Goal: Task Accomplishment & Management: Use online tool/utility

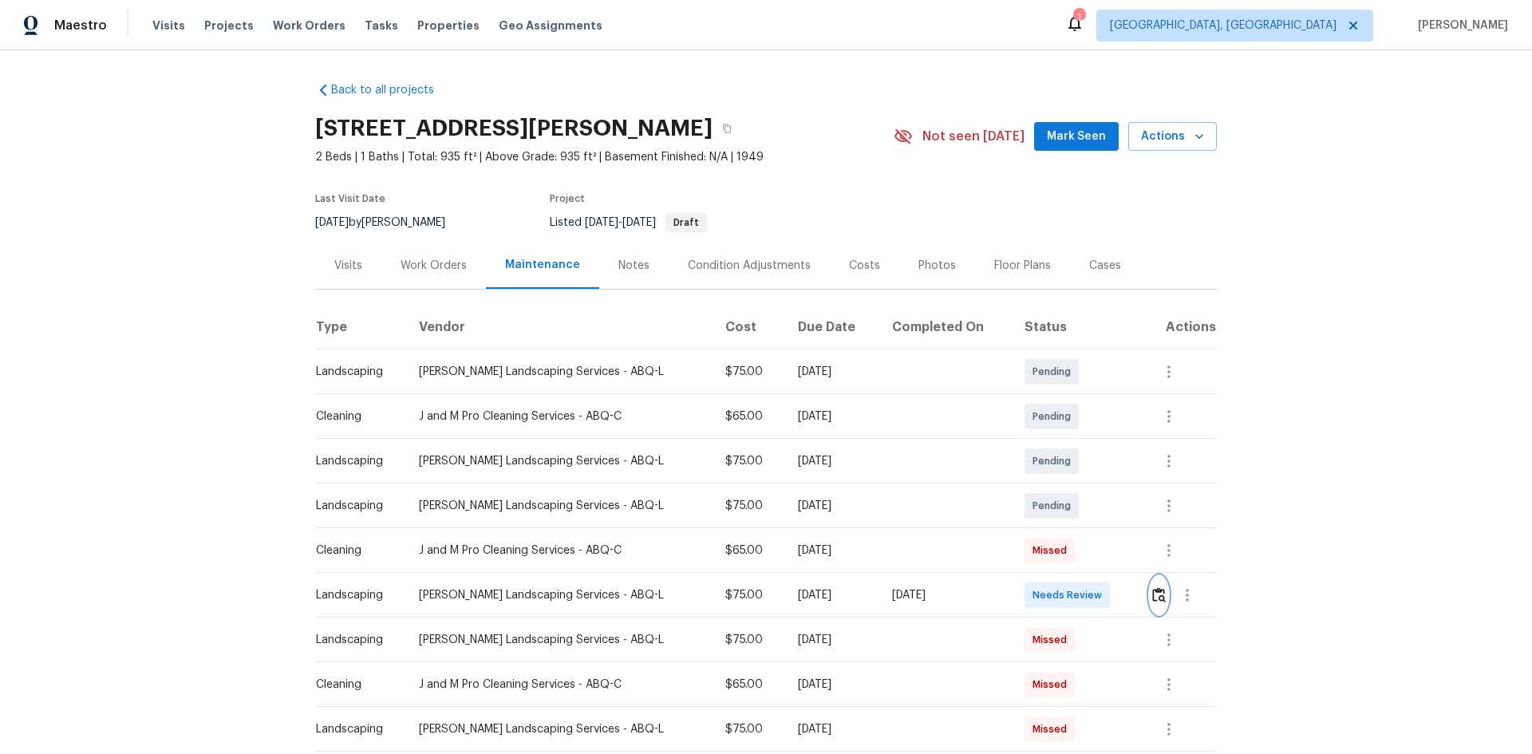
click at [1152, 596] on img "button" at bounding box center [1159, 594] width 14 height 15
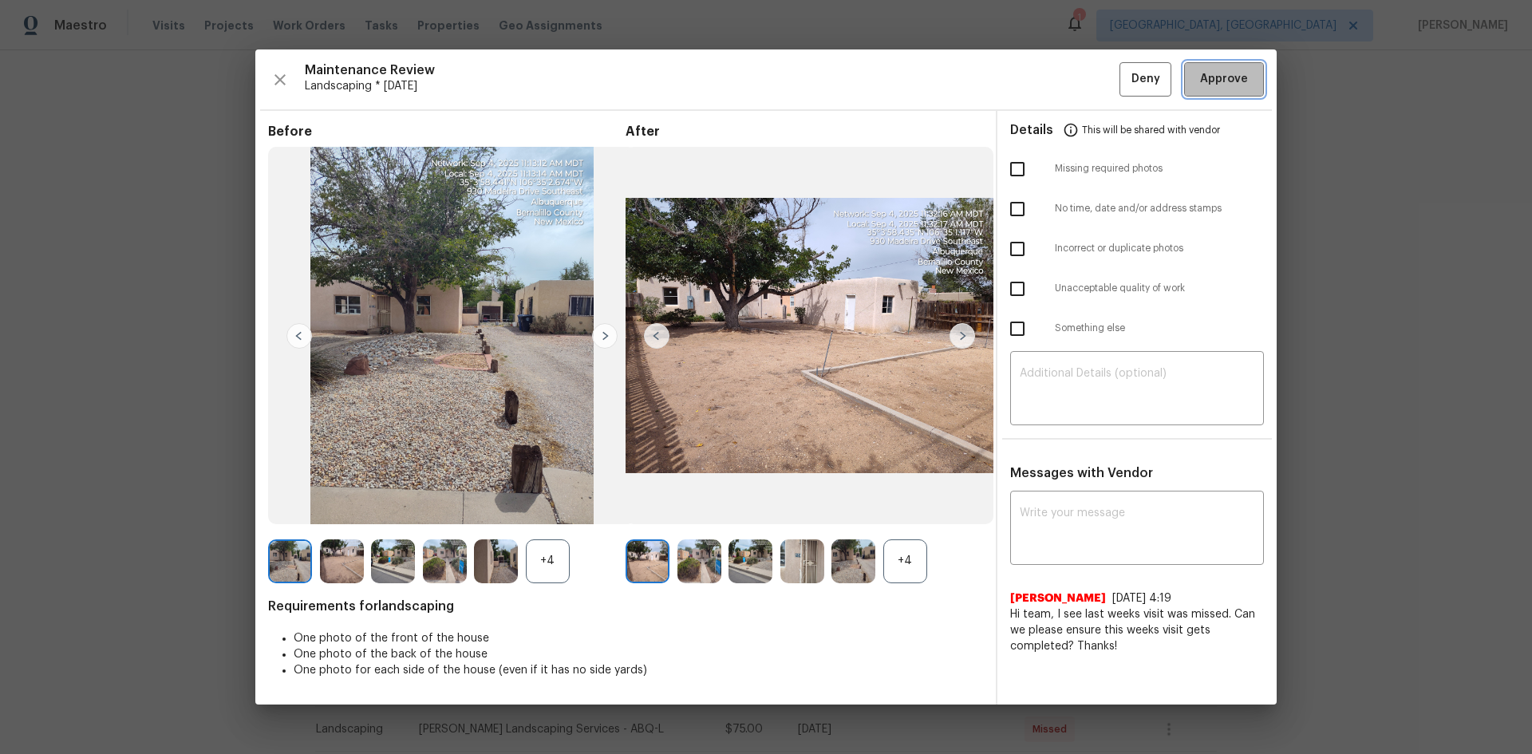
click at [1220, 82] on span "Approve" at bounding box center [1224, 79] width 48 height 20
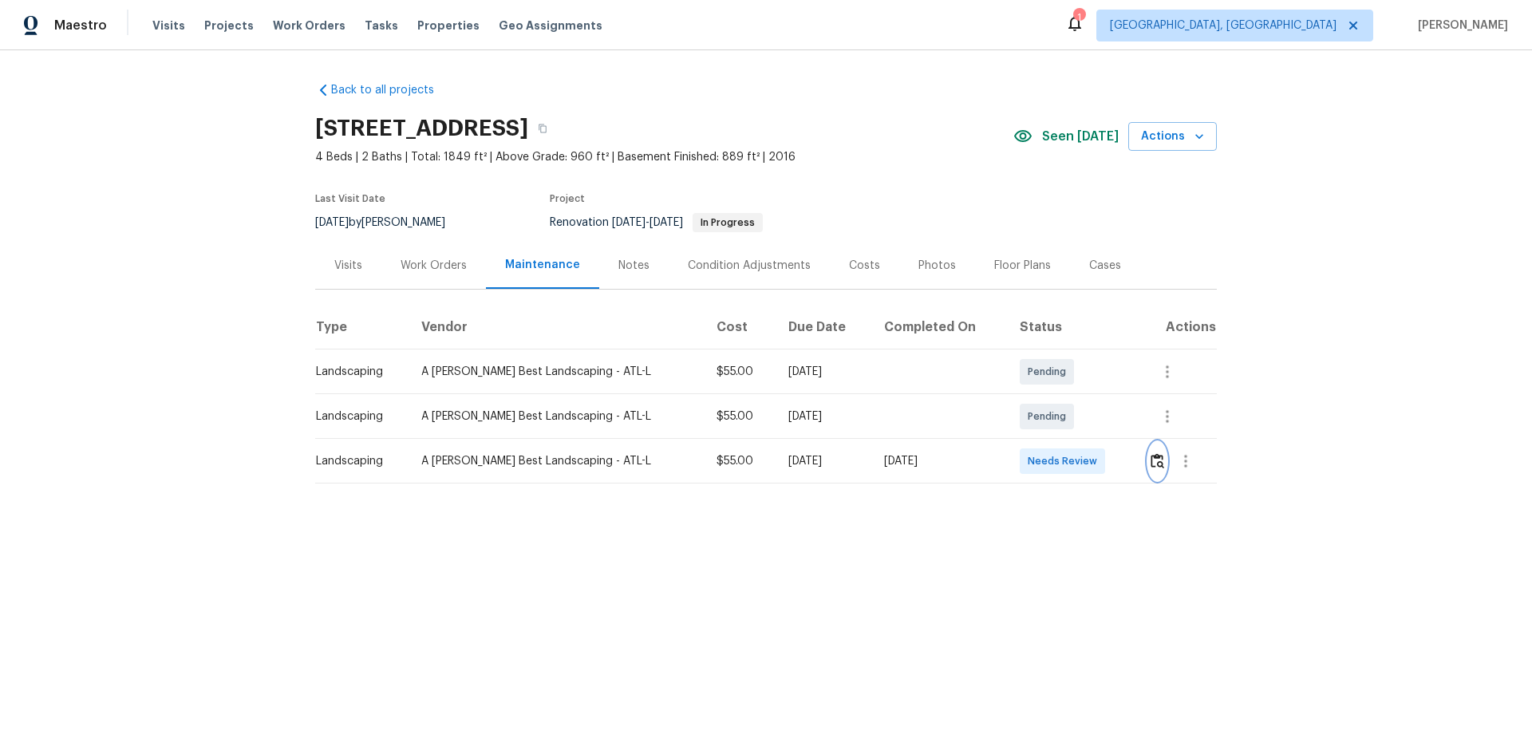
click at [1154, 461] on img "button" at bounding box center [1157, 460] width 14 height 15
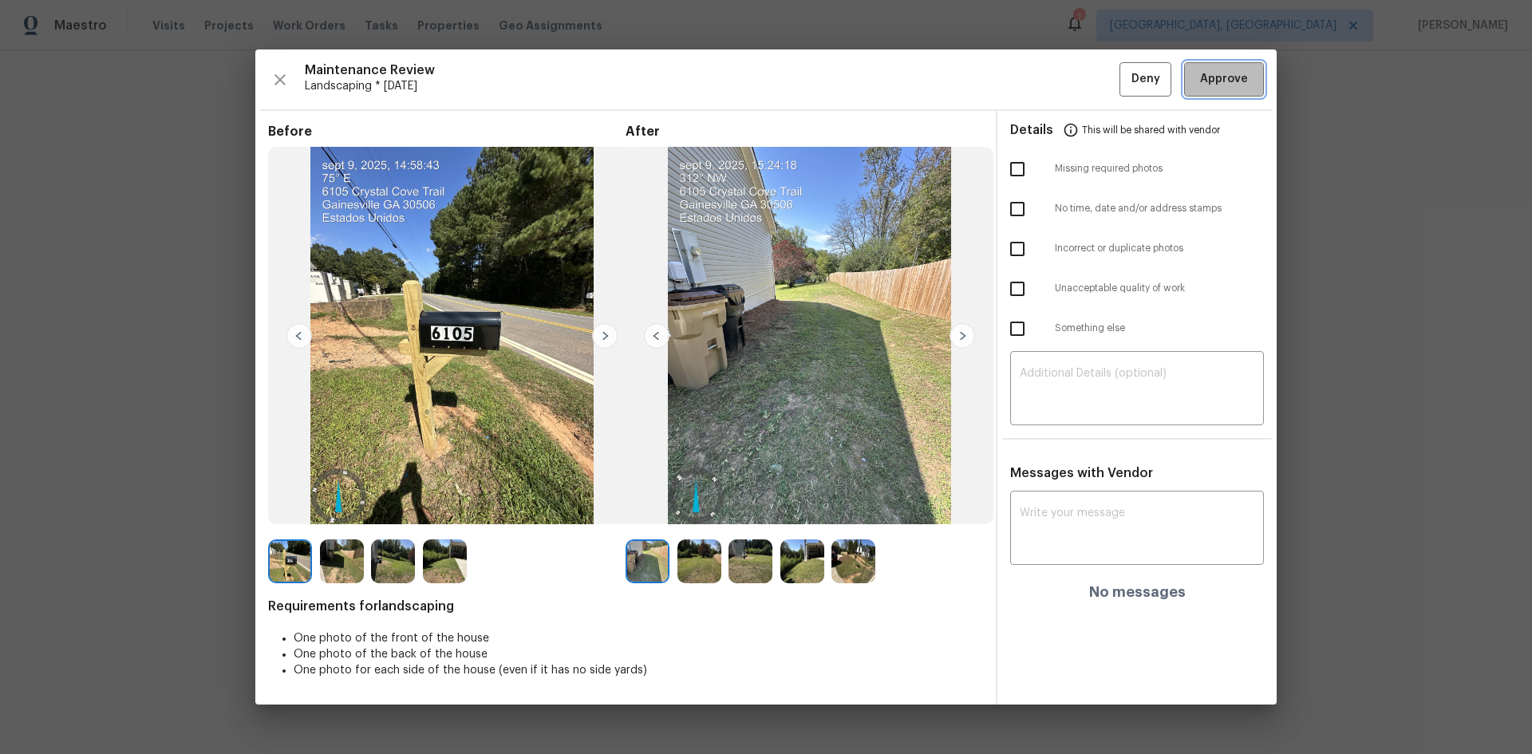
click at [1225, 80] on span "Approve" at bounding box center [1224, 79] width 48 height 20
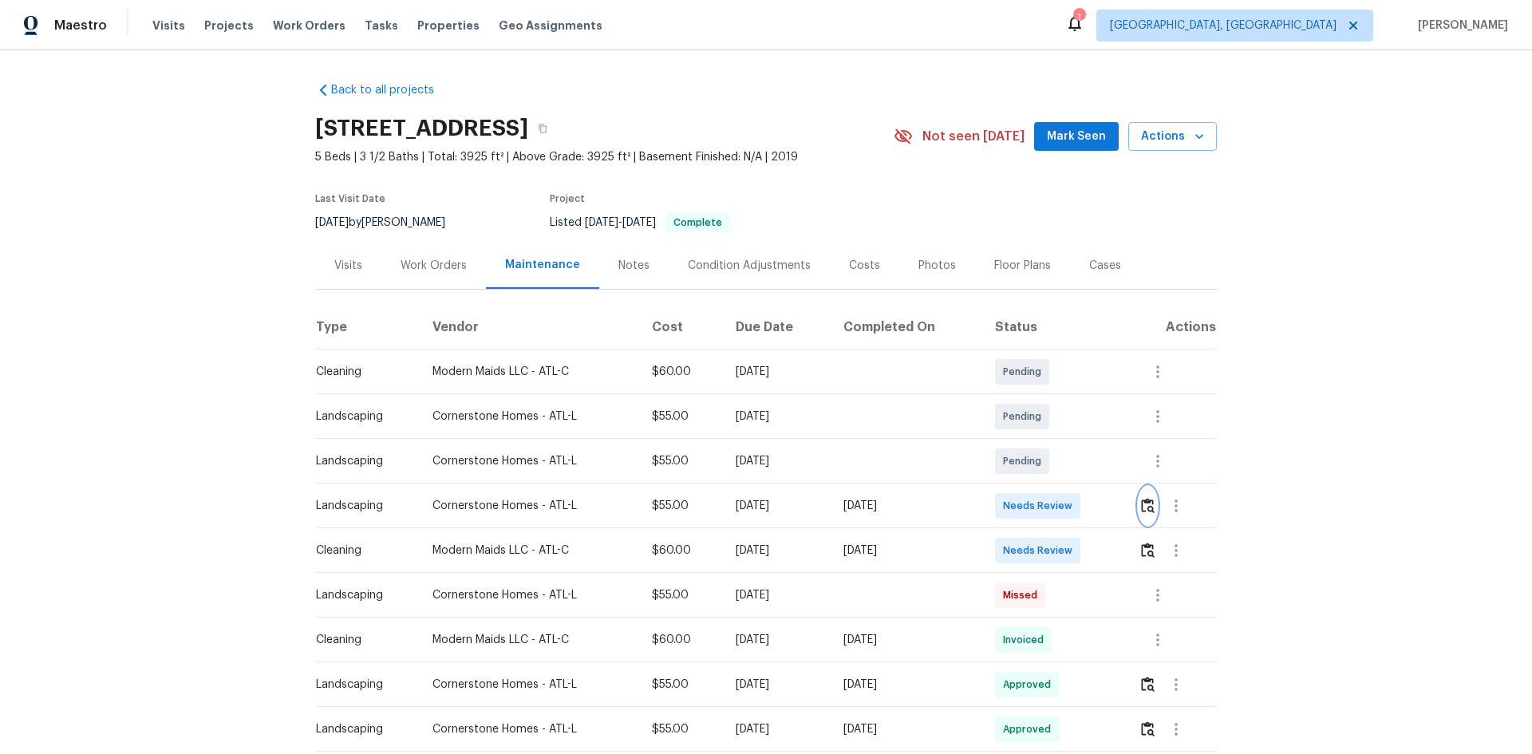
click at [1148, 505] on img "button" at bounding box center [1148, 505] width 14 height 15
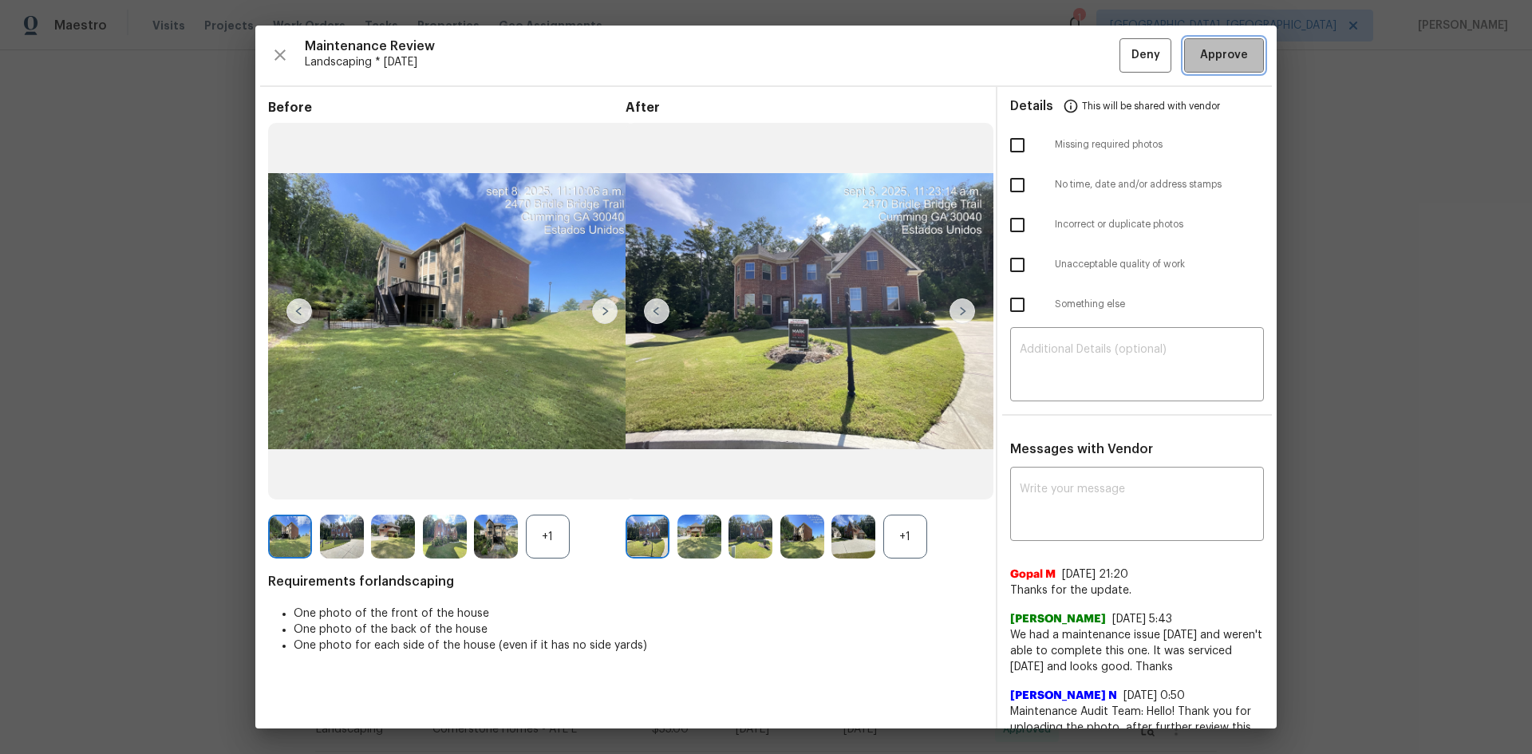
click at [1216, 67] on button "Approve" at bounding box center [1224, 55] width 80 height 34
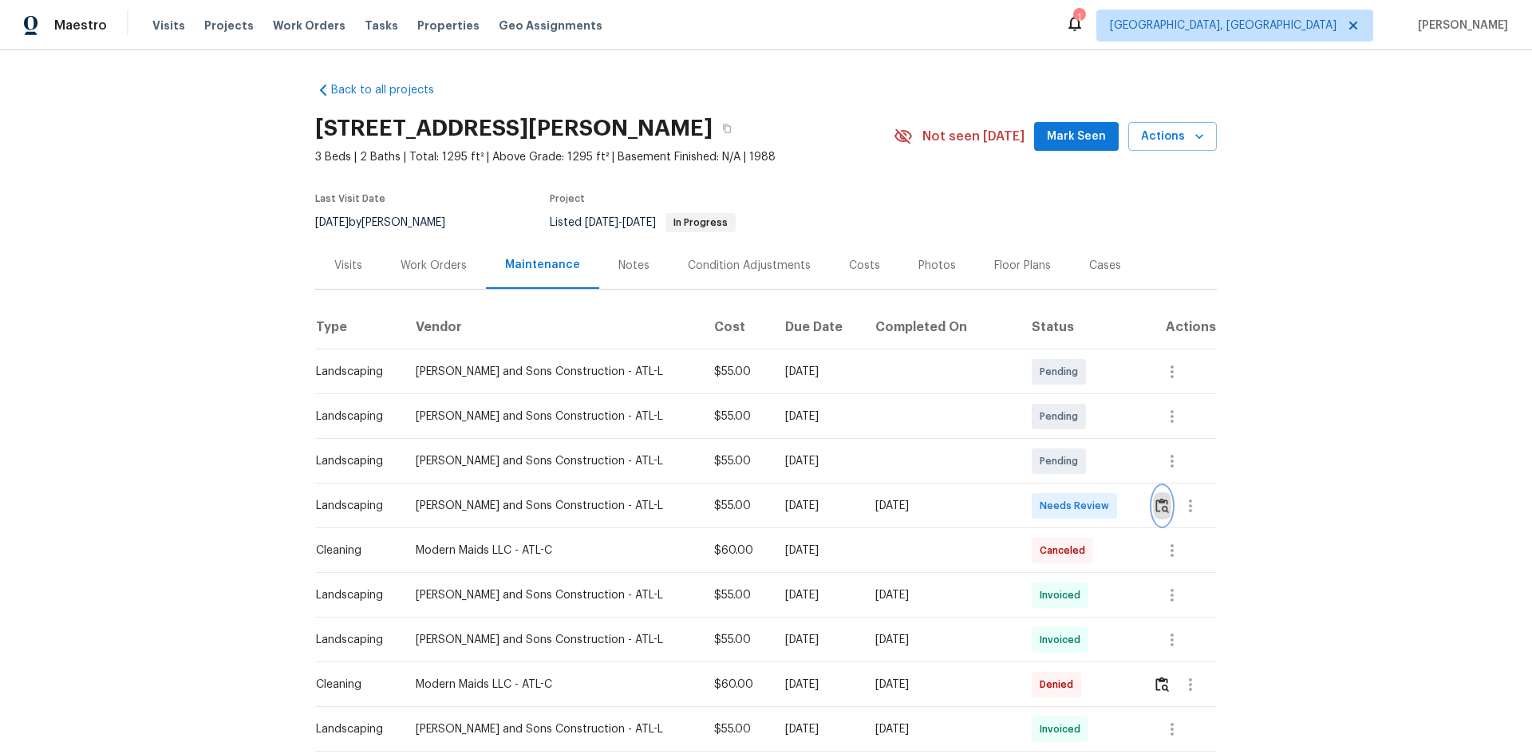
click at [1155, 498] on img "button" at bounding box center [1162, 505] width 14 height 15
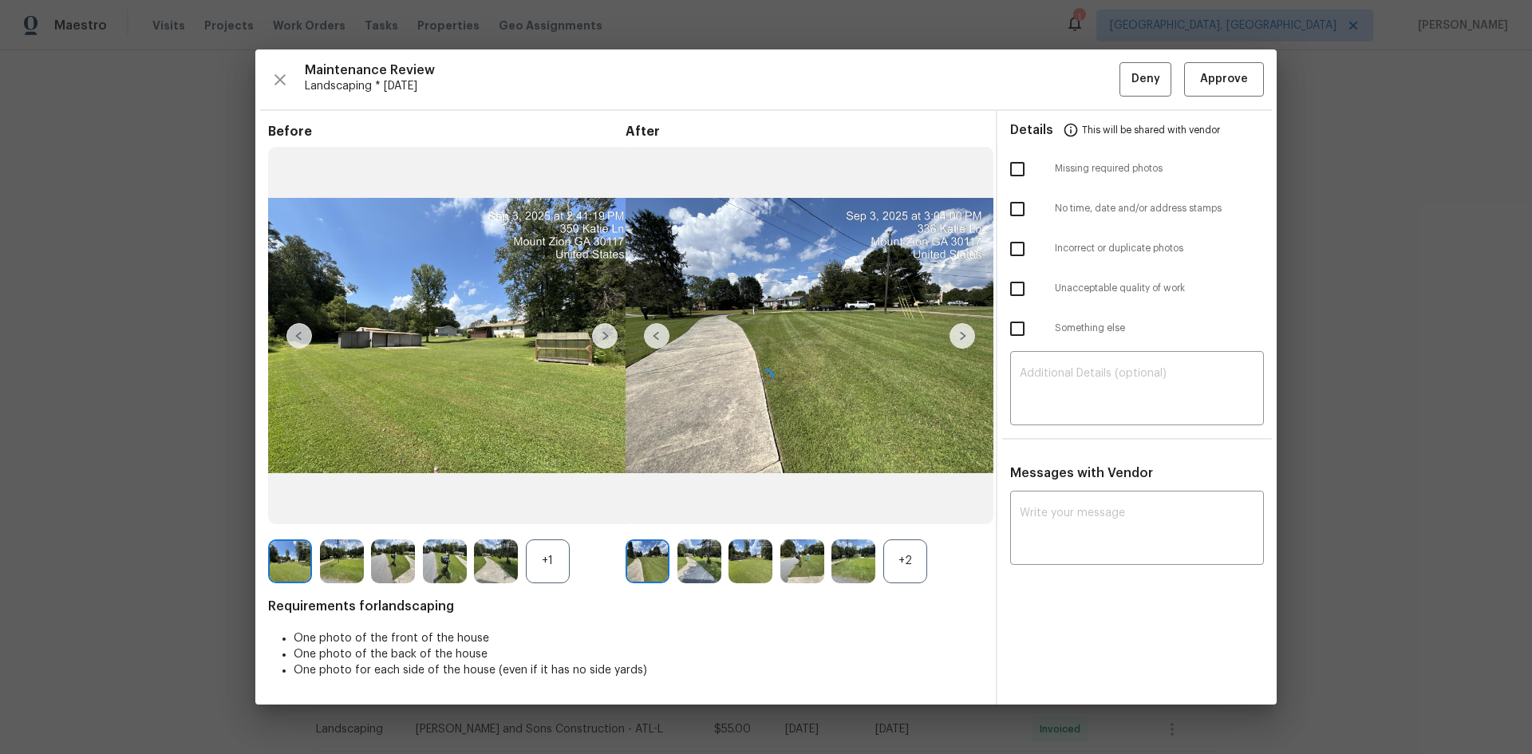
click at [1209, 87] on div at bounding box center [765, 376] width 1021 height 654
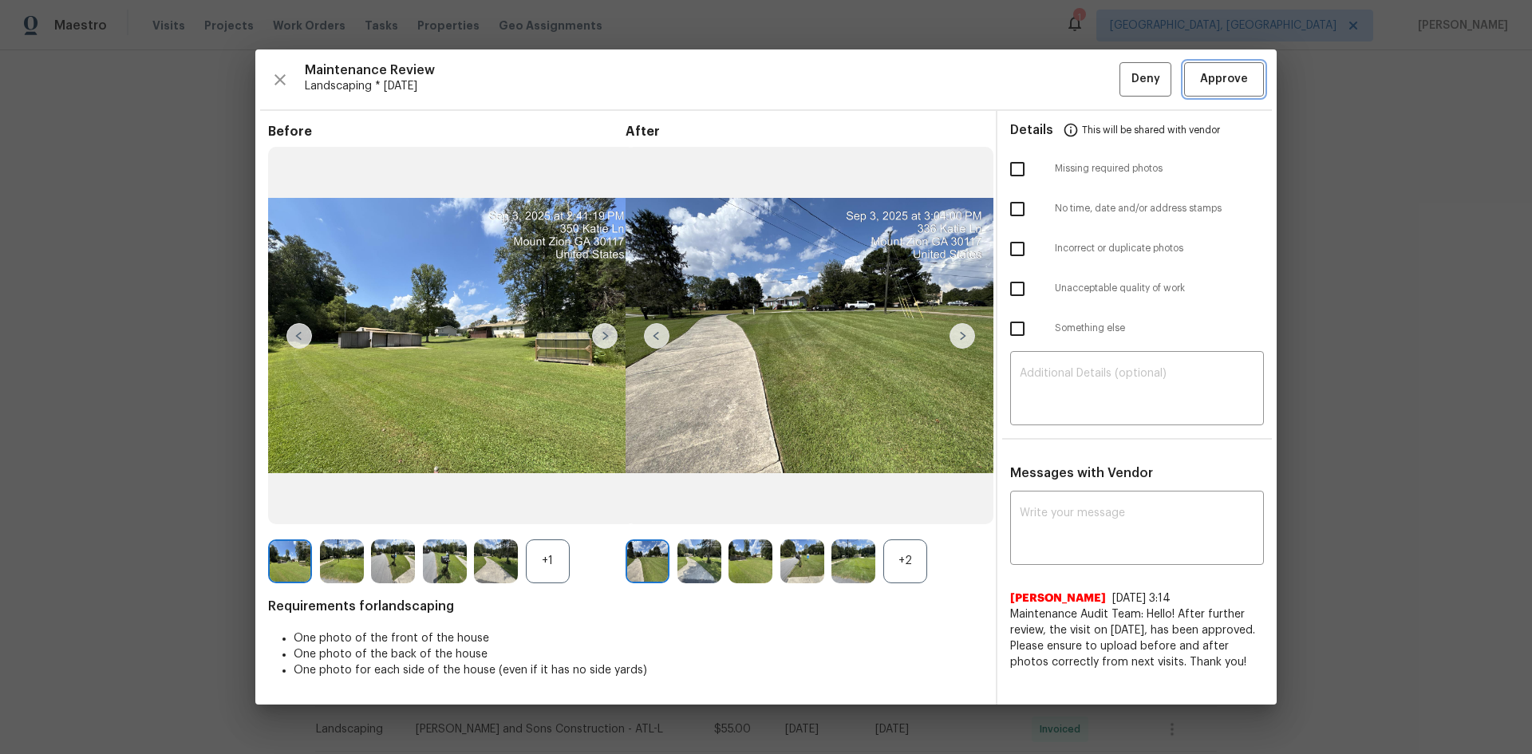
click at [1215, 79] on span "Approve" at bounding box center [1224, 79] width 48 height 20
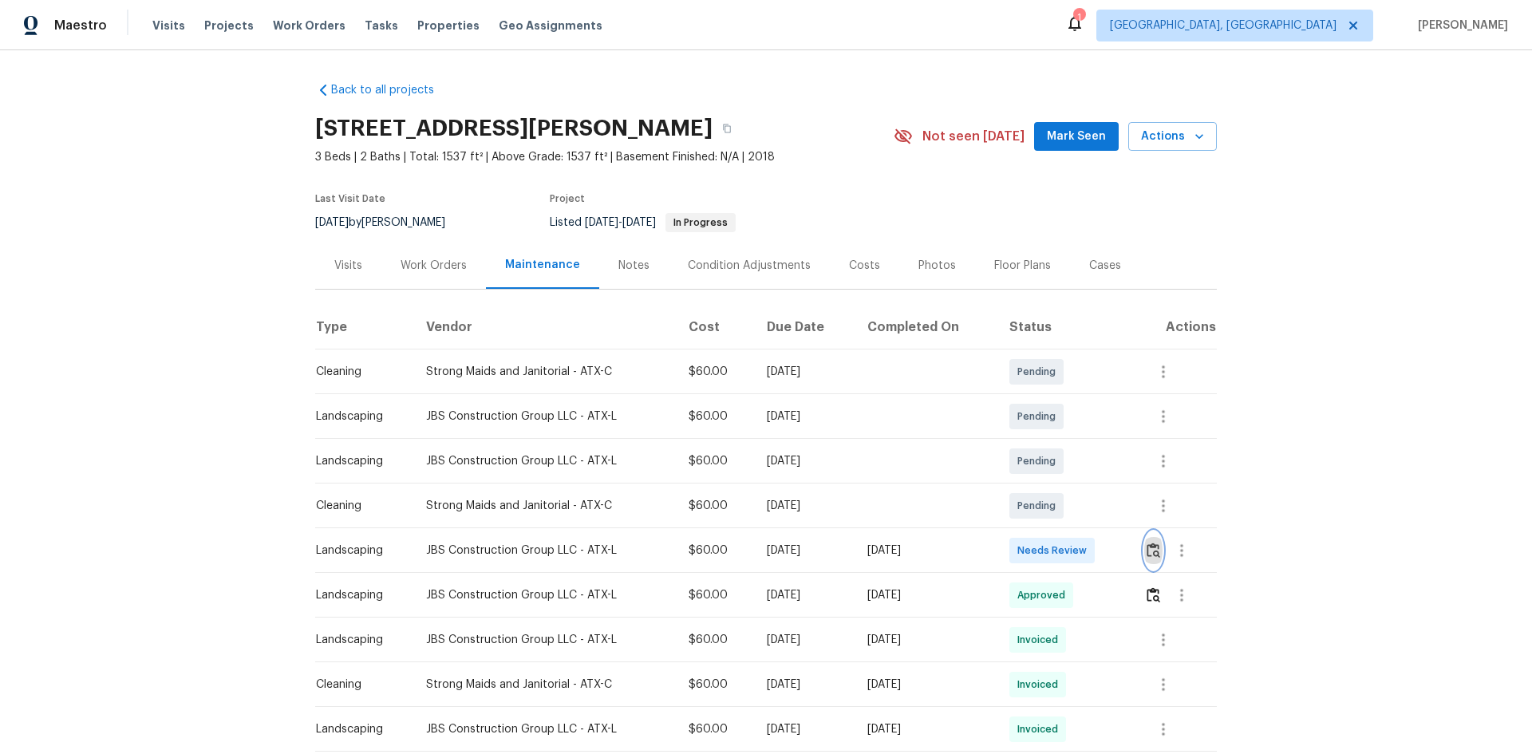
click at [1149, 548] on img "button" at bounding box center [1153, 549] width 14 height 15
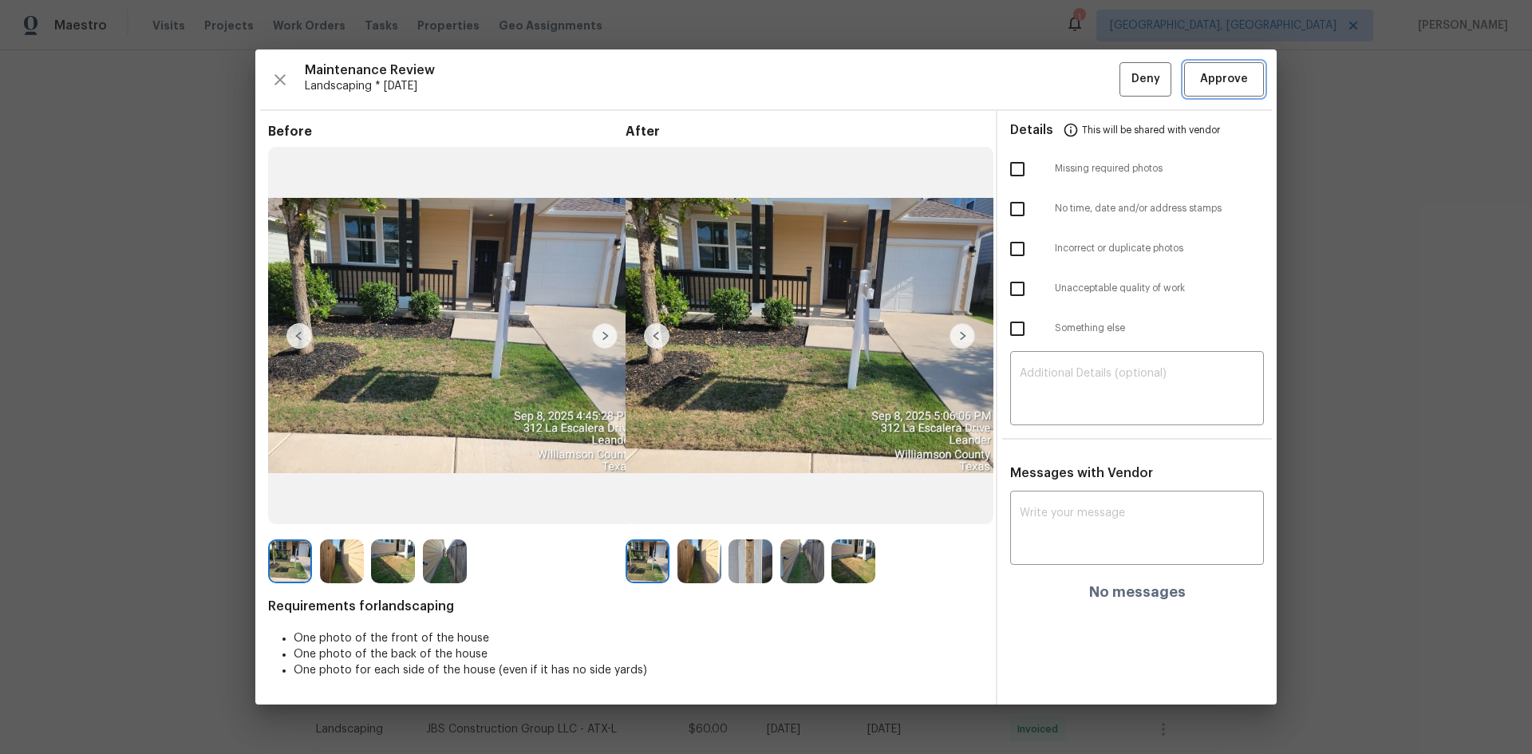
click at [1203, 89] on span "Approve" at bounding box center [1224, 79] width 48 height 20
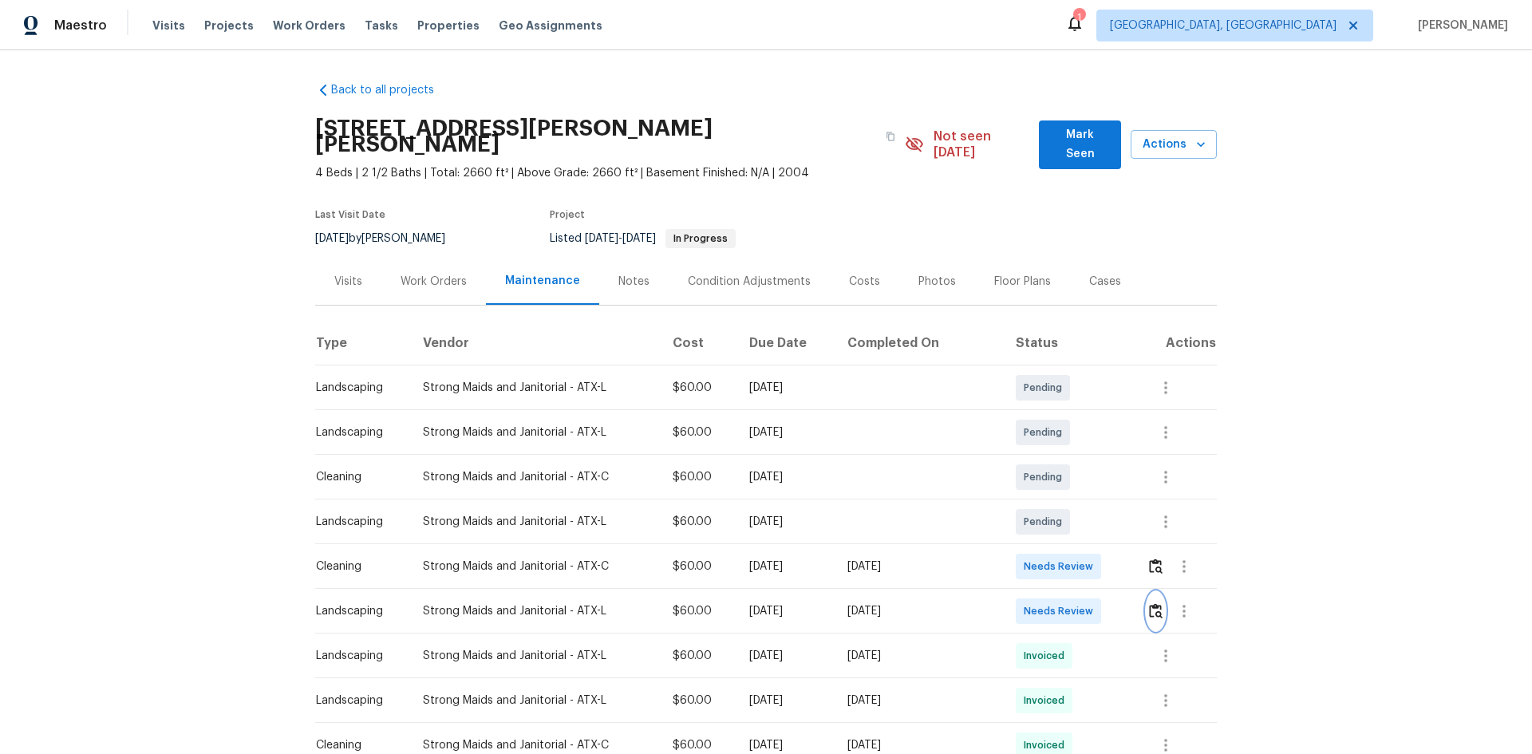
click at [1153, 603] on img "button" at bounding box center [1156, 610] width 14 height 15
click at [1149, 603] on img "button" at bounding box center [1156, 610] width 14 height 15
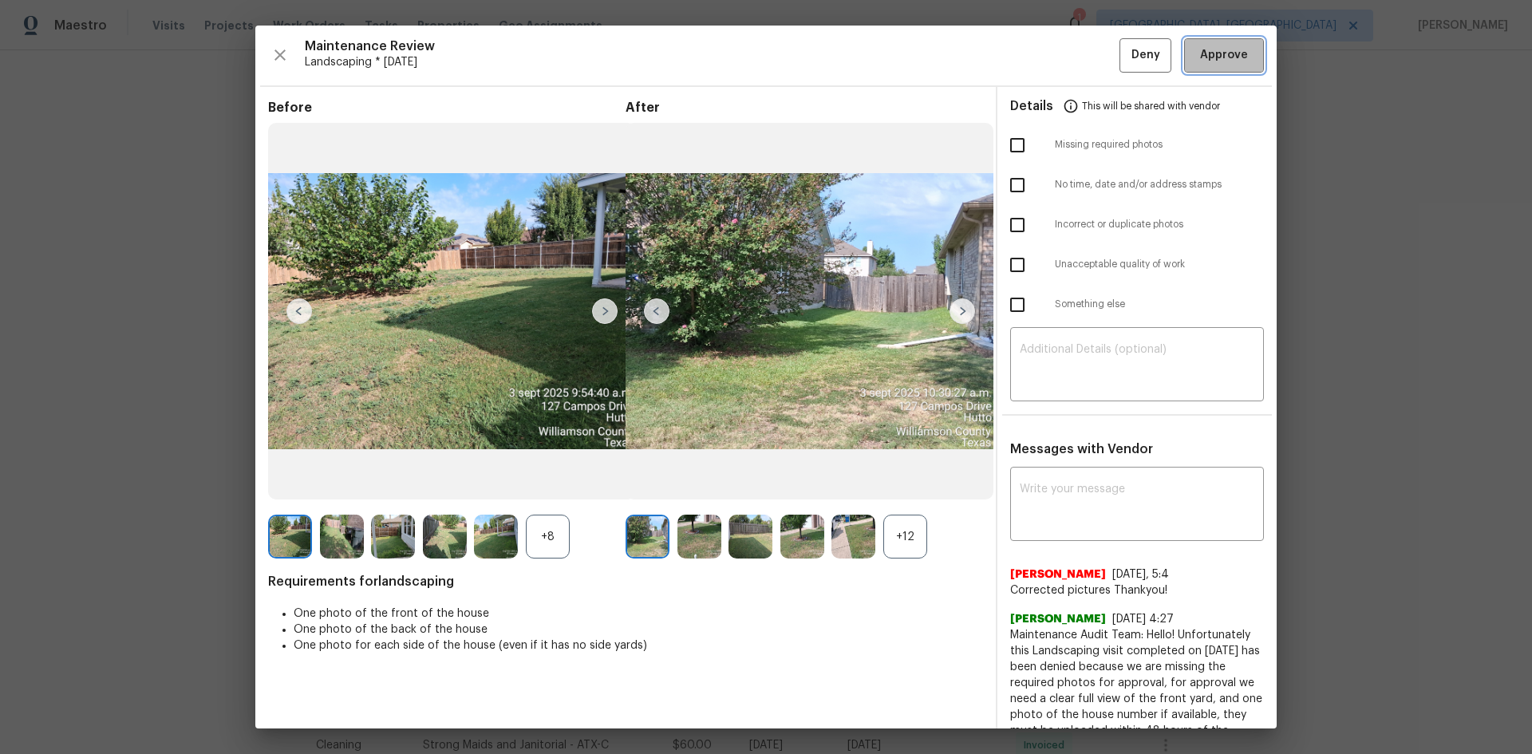
click at [1212, 51] on span "Approve" at bounding box center [1224, 55] width 48 height 20
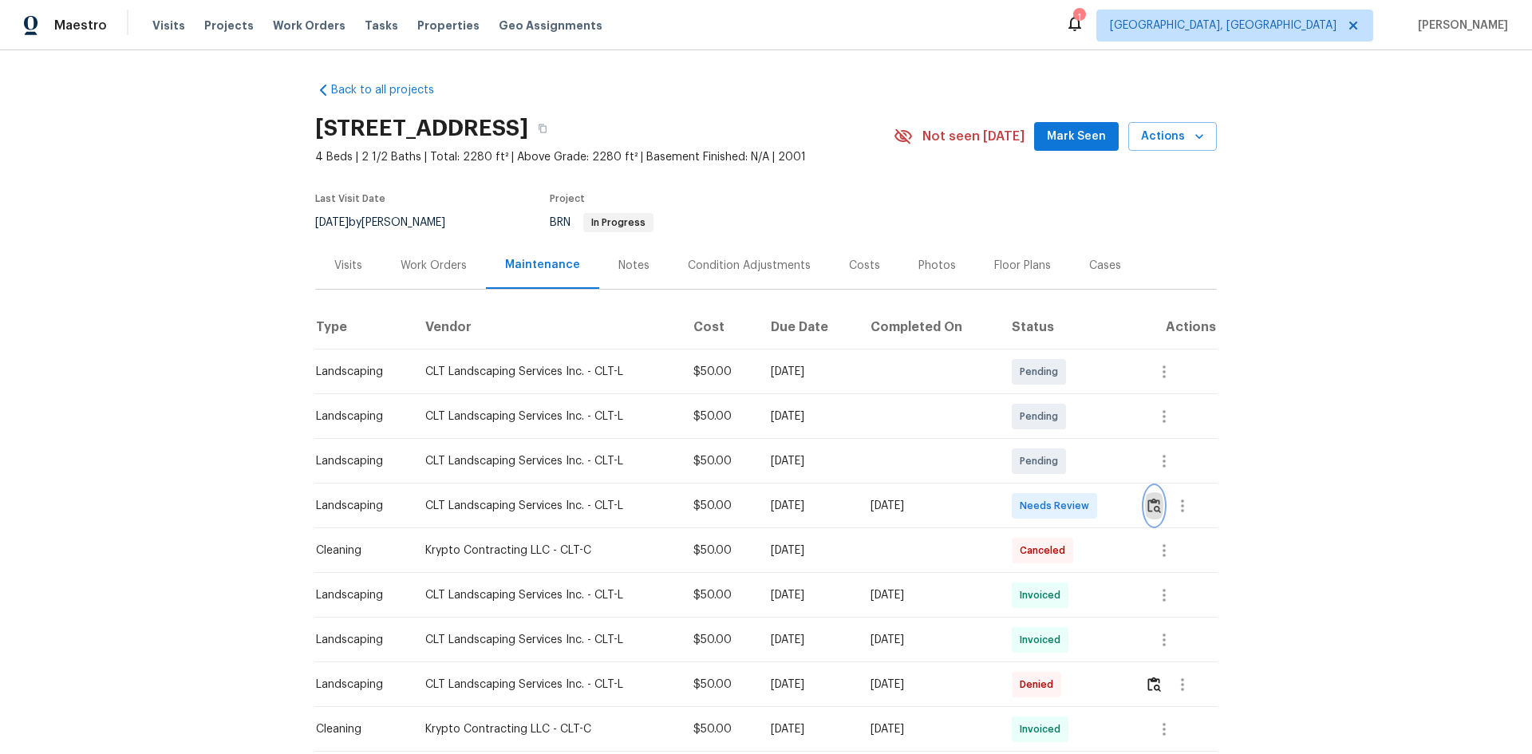
click at [1149, 505] on img "button" at bounding box center [1154, 505] width 14 height 15
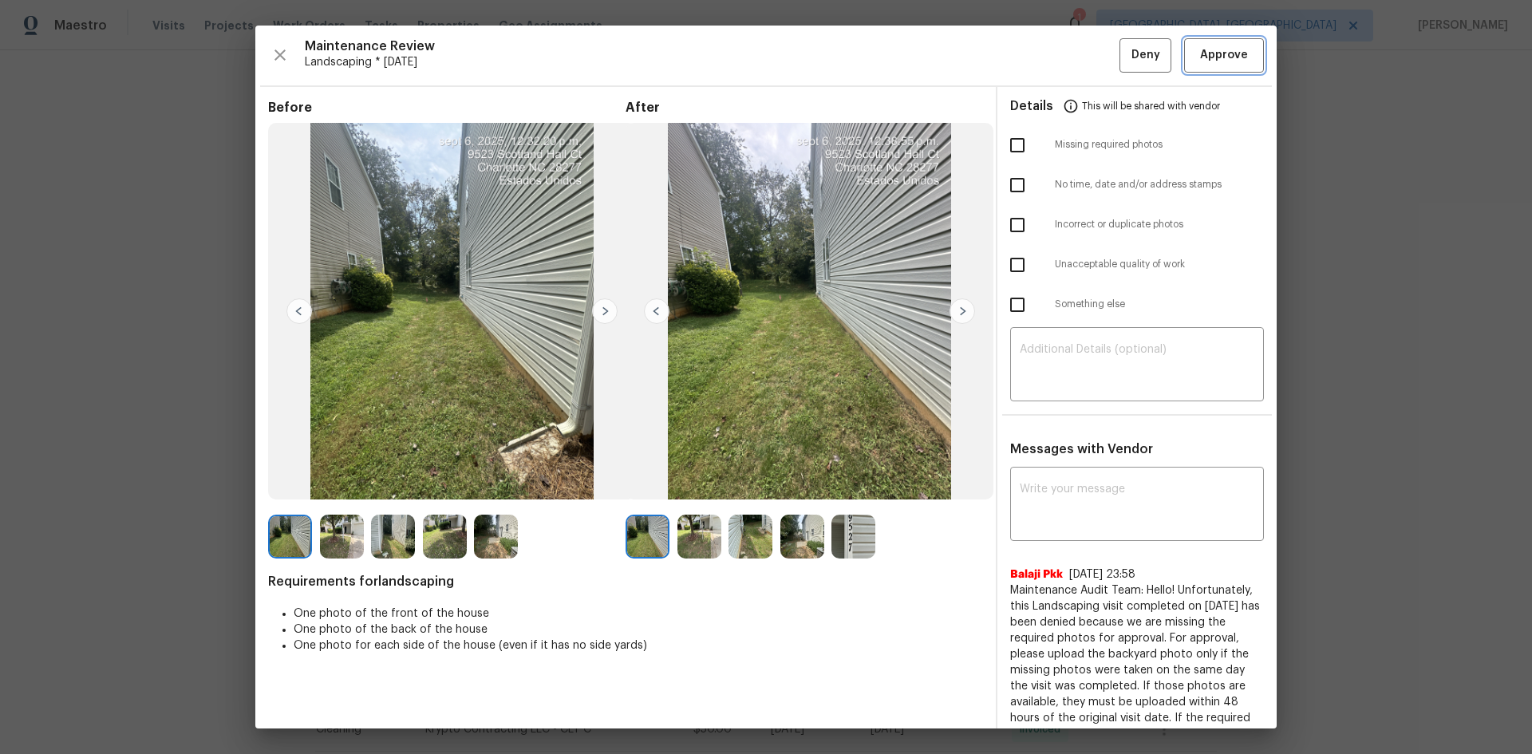
click at [1218, 57] on span "Approve" at bounding box center [1224, 55] width 48 height 20
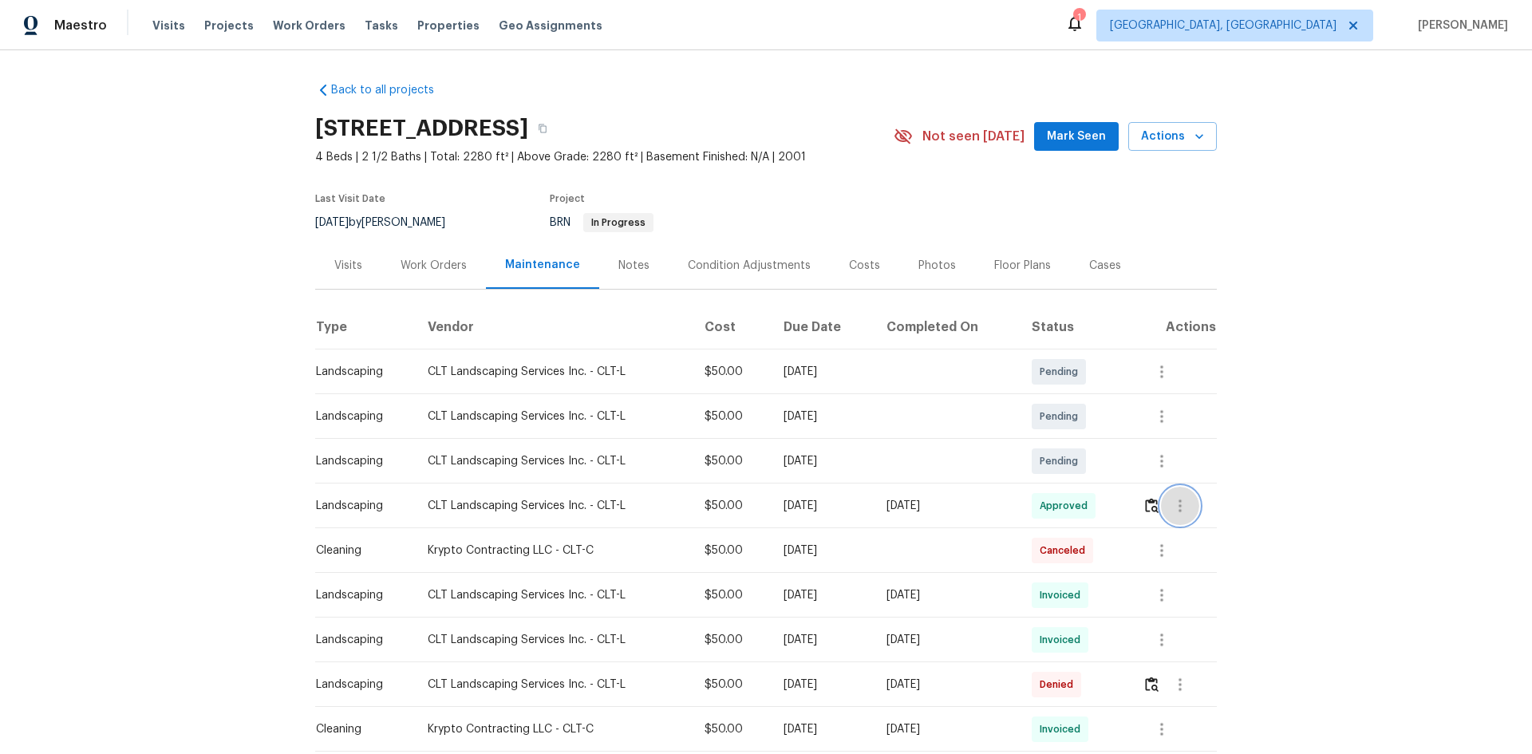
click at [1175, 511] on icon "button" at bounding box center [1179, 505] width 19 height 19
click at [1172, 535] on li "View details" at bounding box center [1215, 531] width 112 height 26
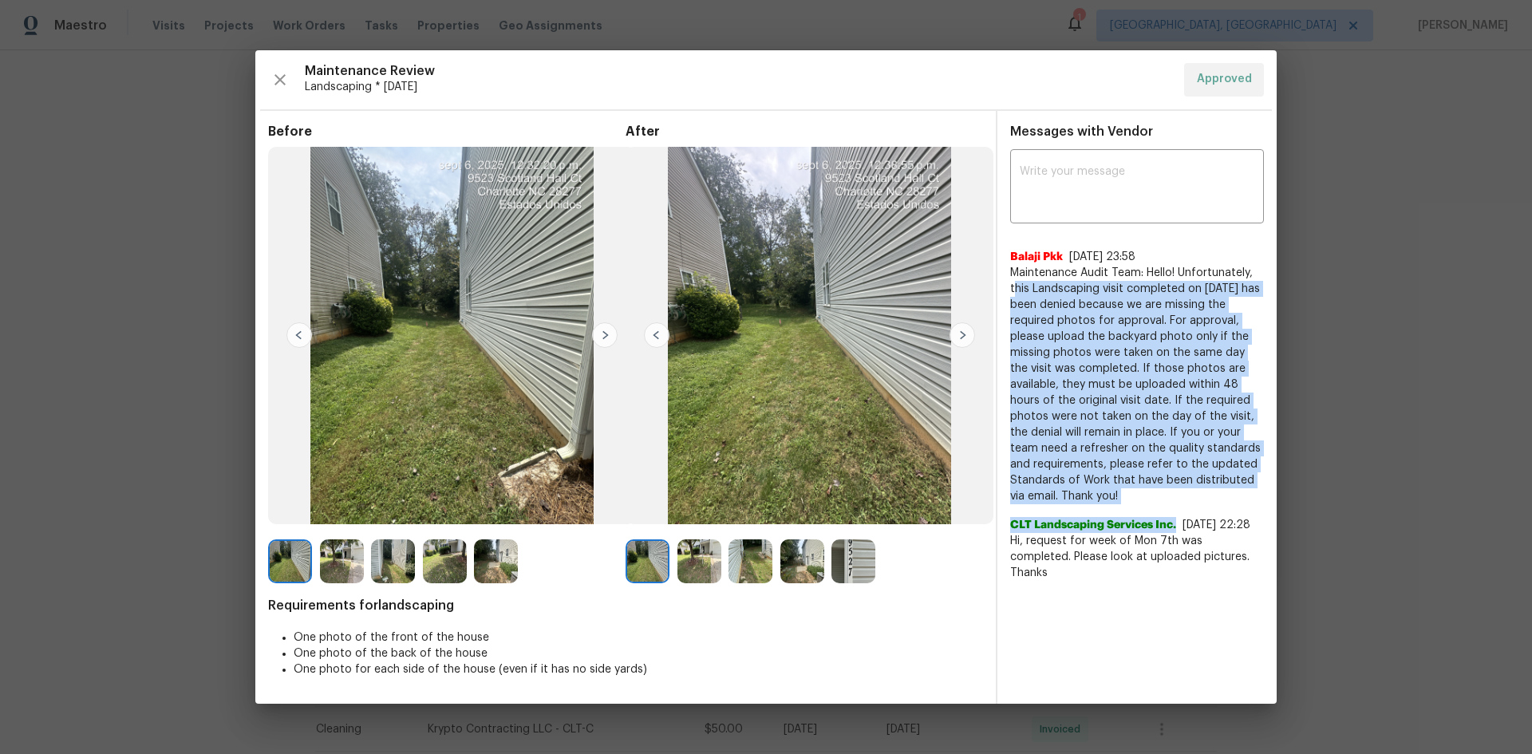
drag, startPoint x: 1012, startPoint y: 291, endPoint x: 1184, endPoint y: 497, distance: 267.9
click at [1183, 506] on div "Balaji Pkk 8/14/25, 23:58 Maintenance Audit Team: Hello! Unfortunately, this La…" at bounding box center [1137, 408] width 254 height 345
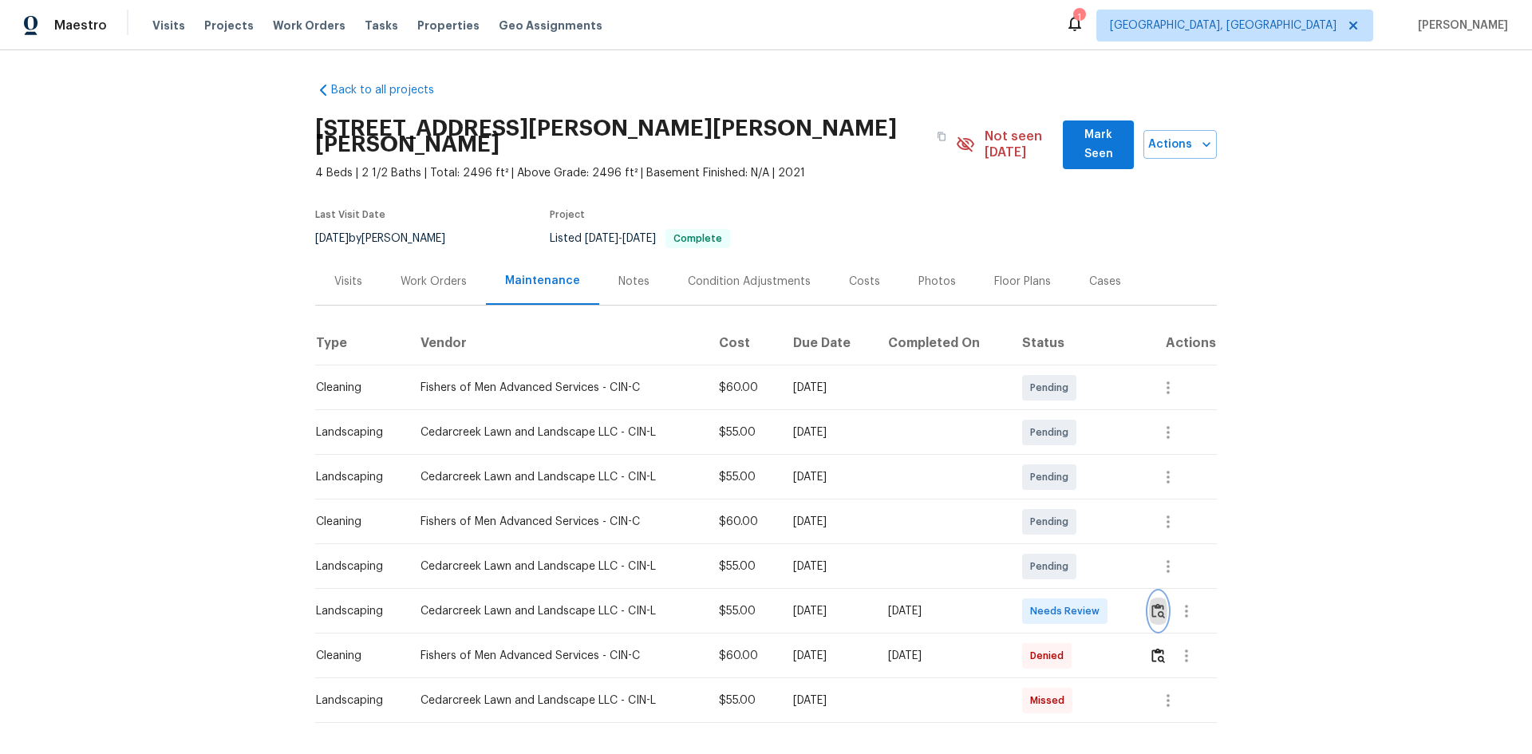
click at [1155, 603] on img "button" at bounding box center [1158, 610] width 14 height 15
click at [1158, 603] on img "button" at bounding box center [1158, 610] width 14 height 15
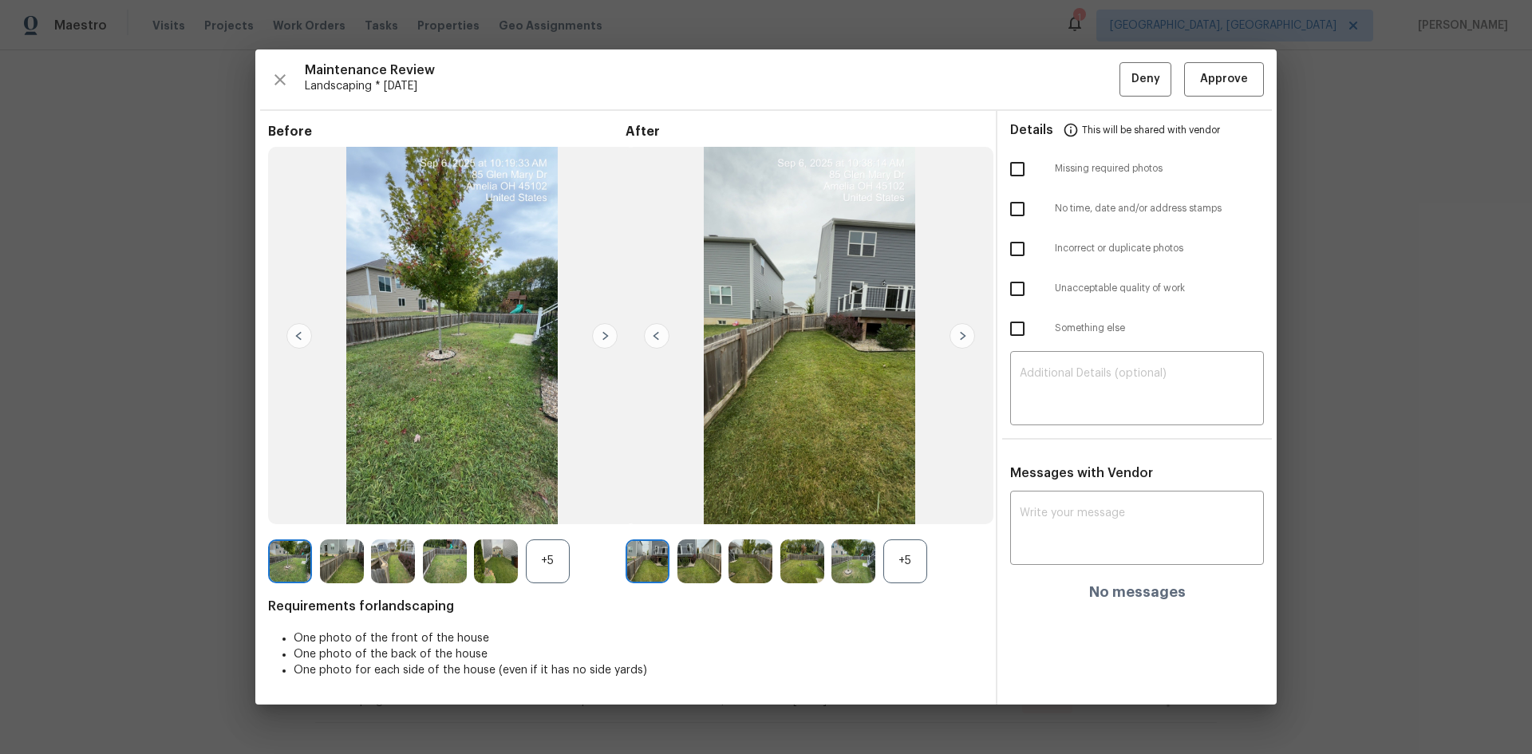
click at [962, 333] on img at bounding box center [962, 336] width 26 height 26
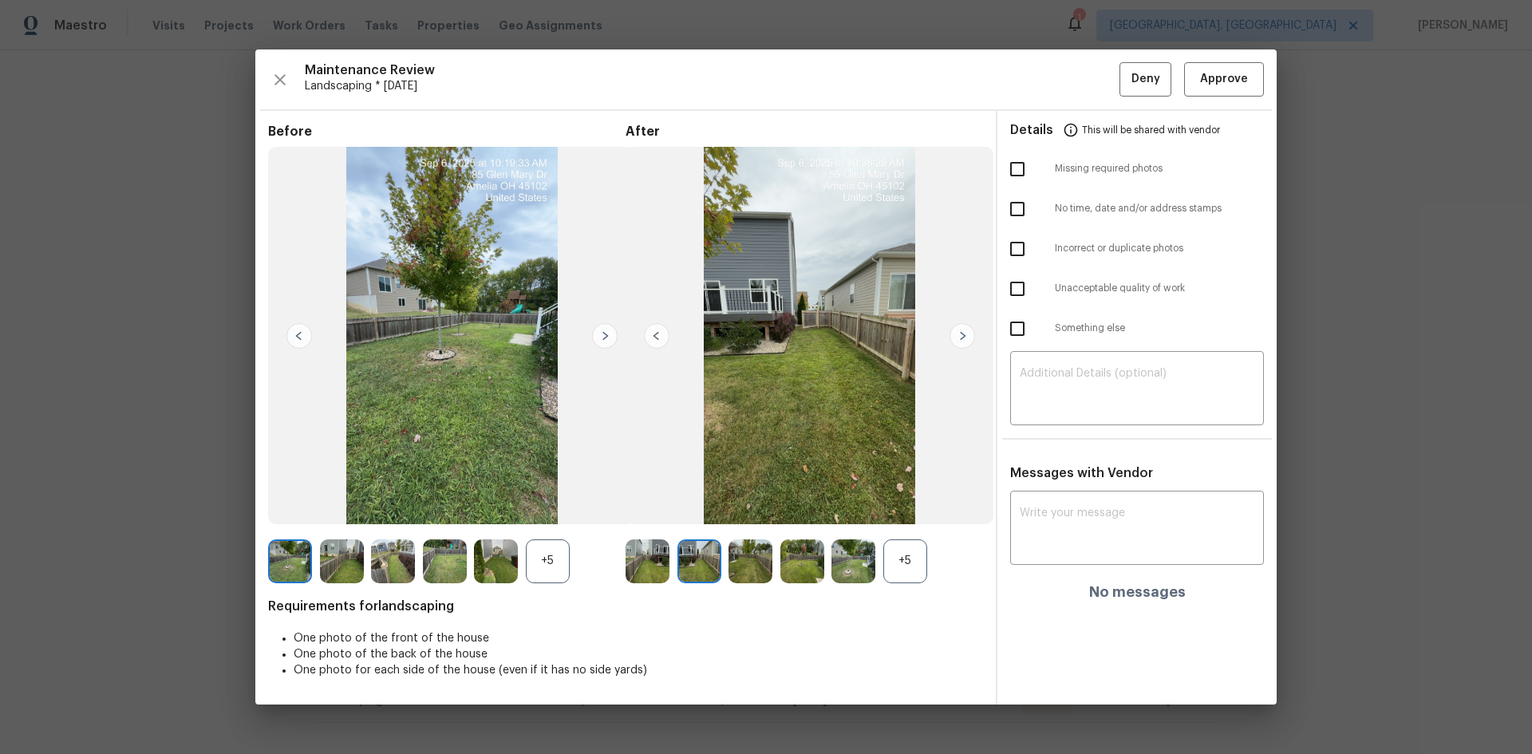
click at [962, 333] on img at bounding box center [962, 336] width 26 height 26
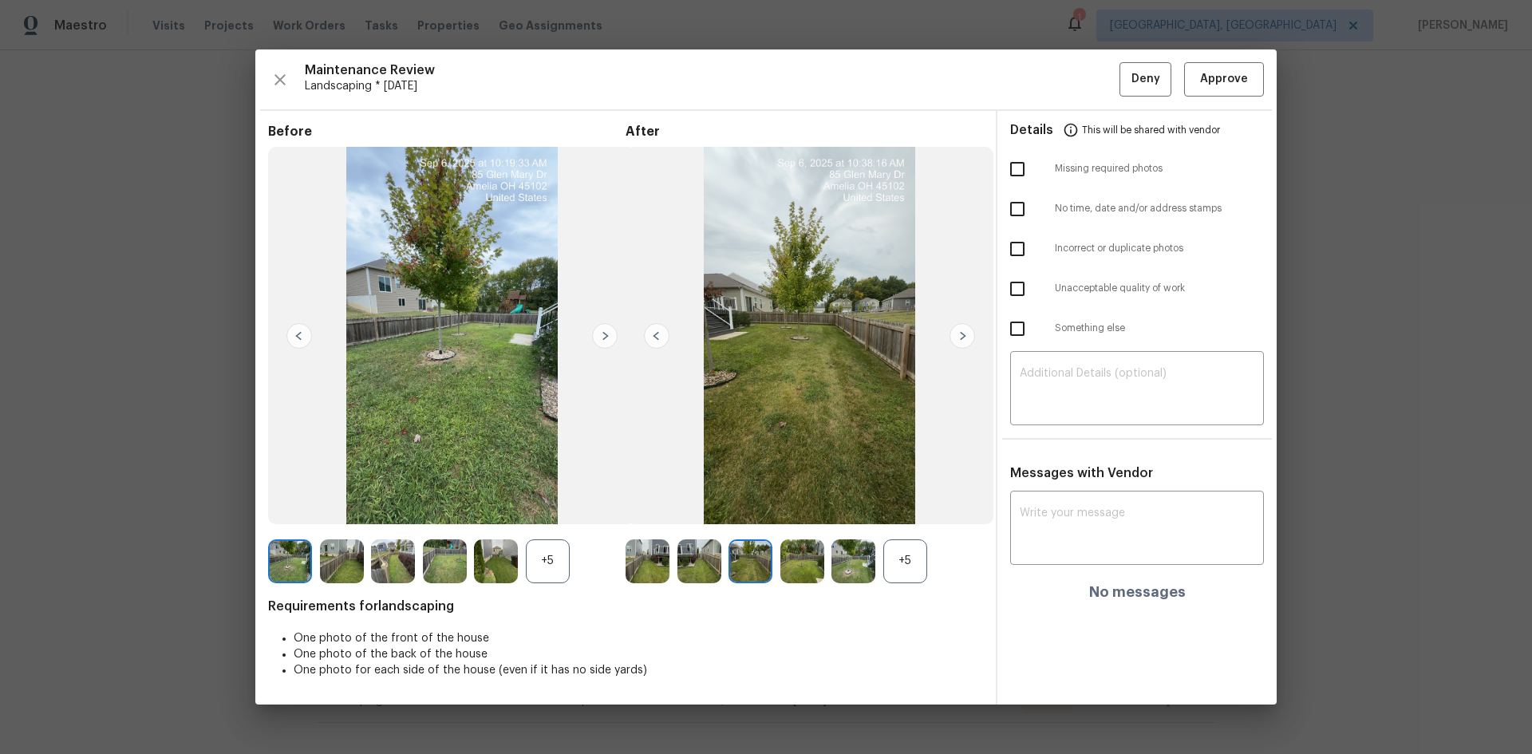
click at [962, 333] on img at bounding box center [962, 336] width 26 height 26
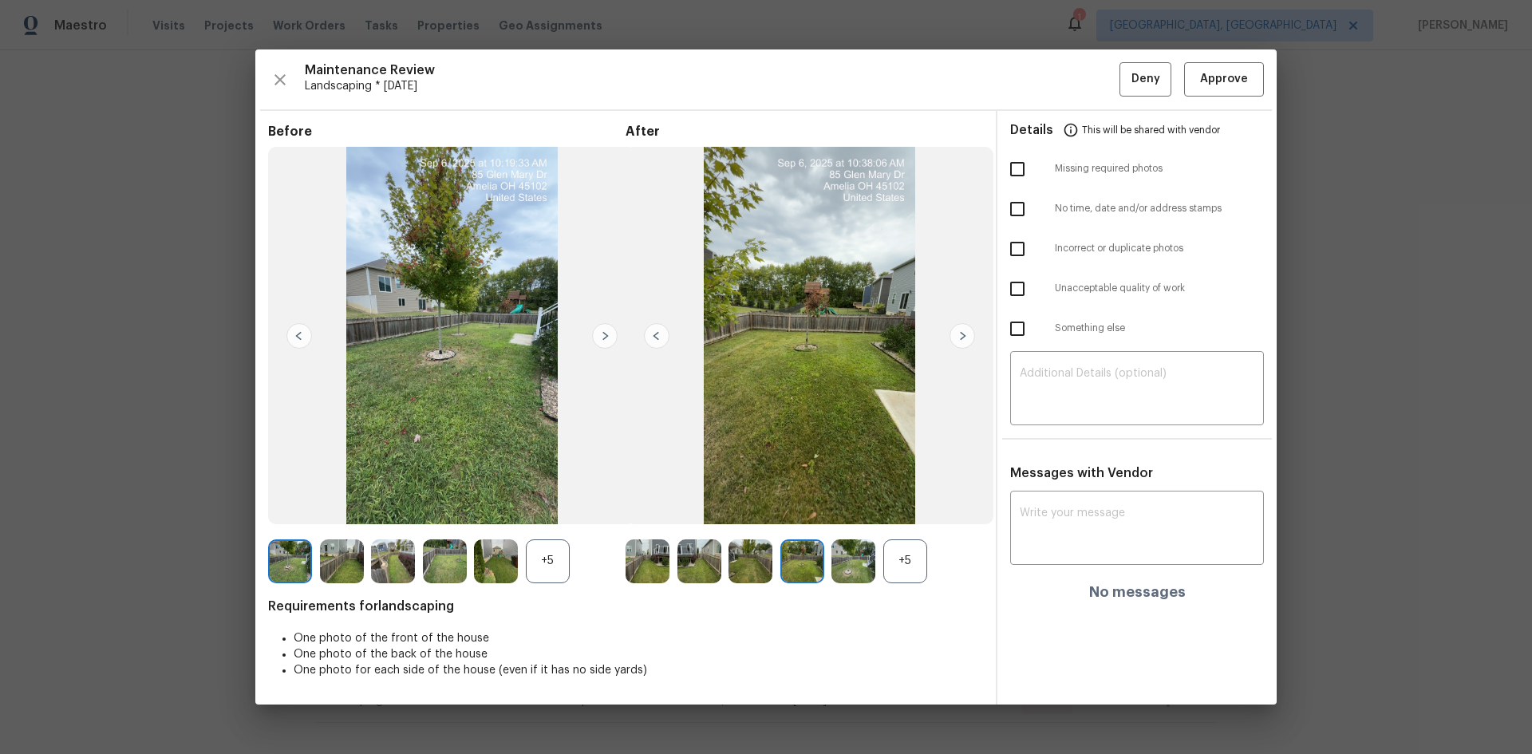
click at [962, 333] on img at bounding box center [962, 336] width 26 height 26
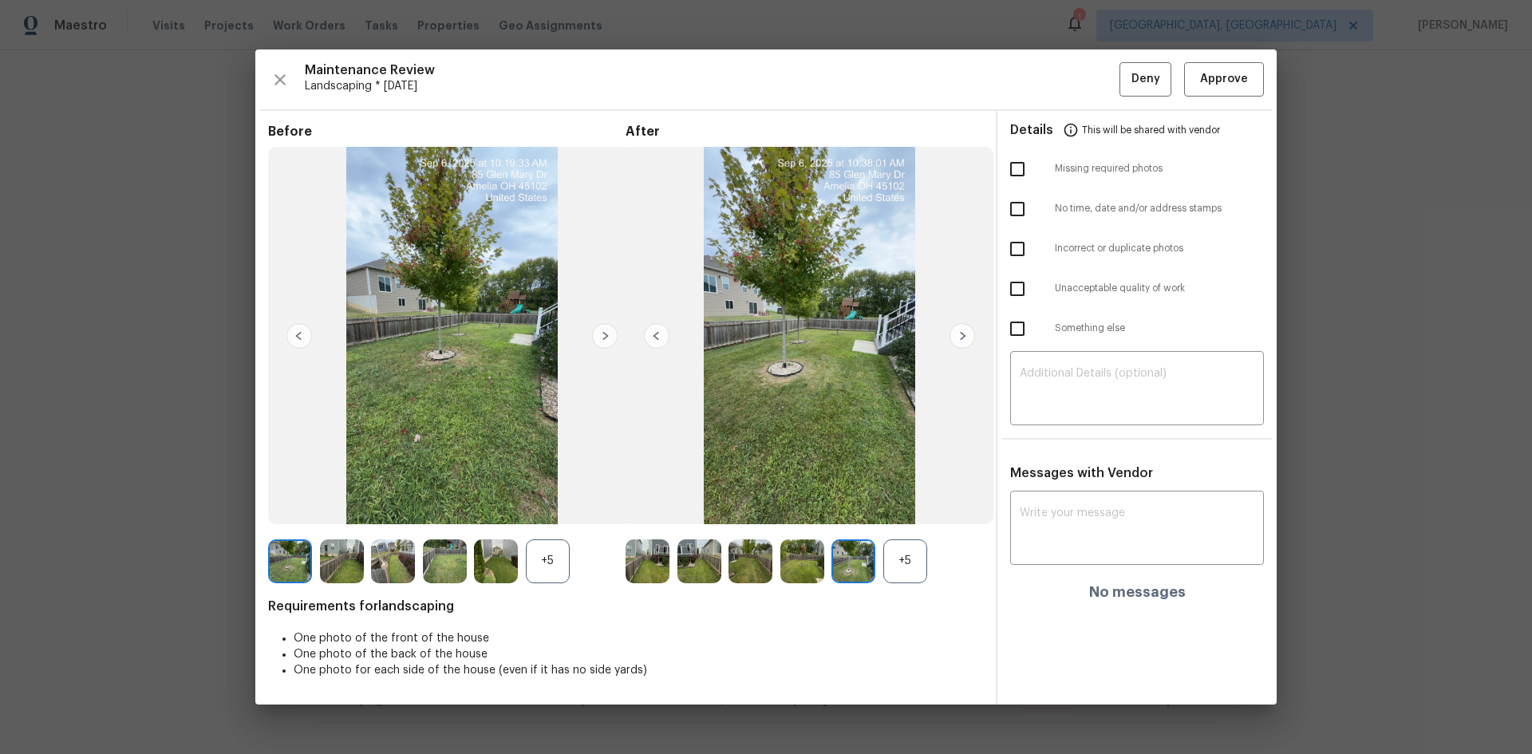
click at [962, 333] on img at bounding box center [962, 336] width 26 height 26
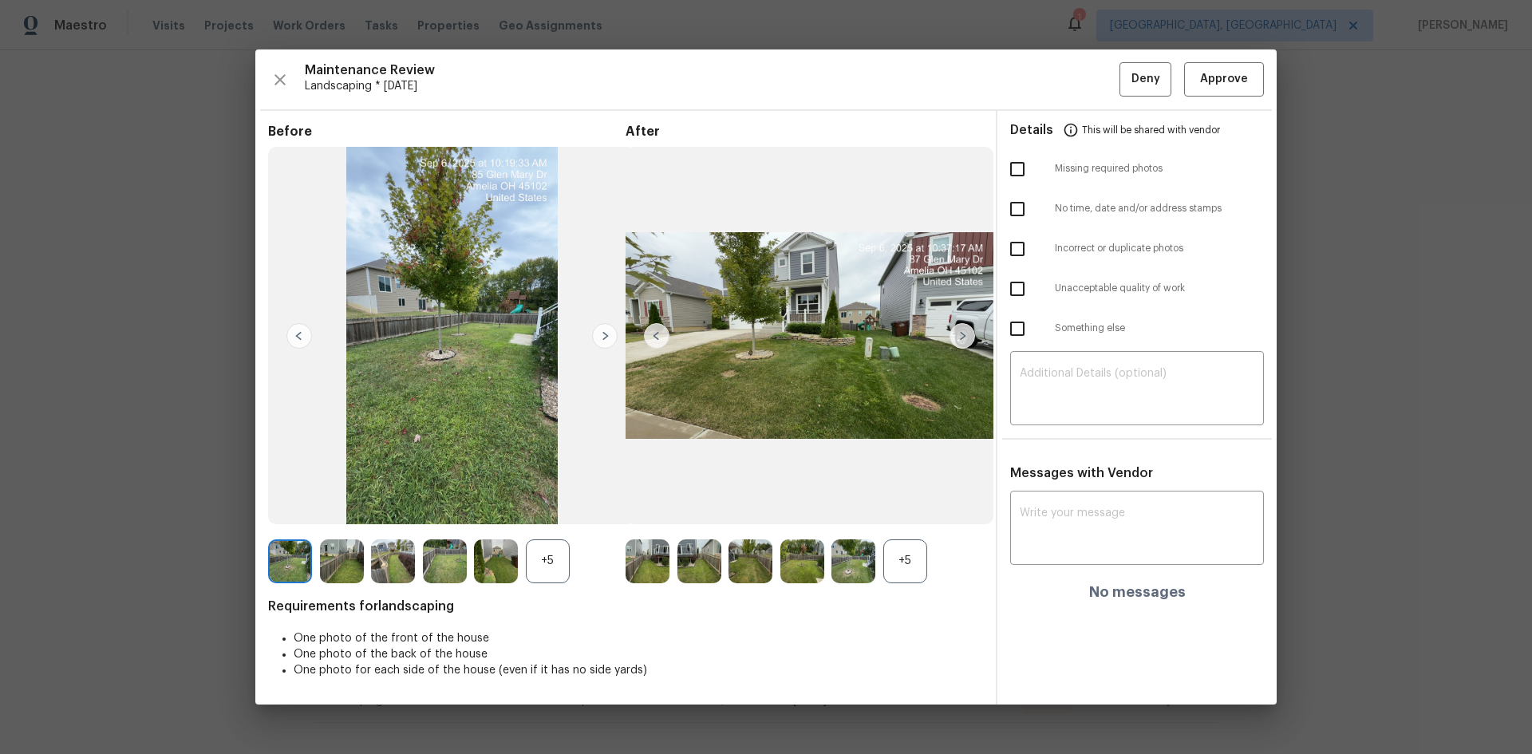
click at [962, 333] on img at bounding box center [962, 336] width 26 height 26
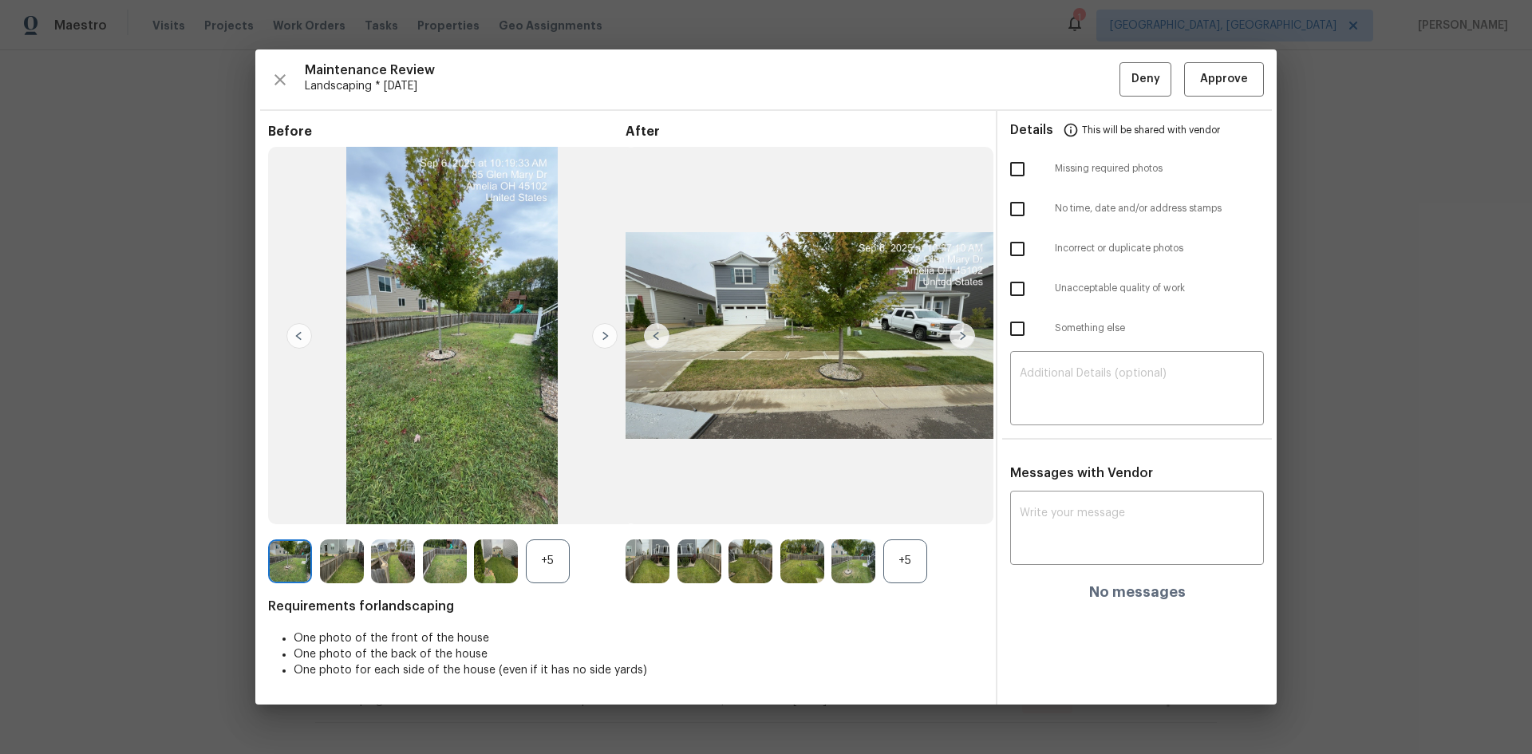
click at [962, 333] on img at bounding box center [962, 336] width 26 height 26
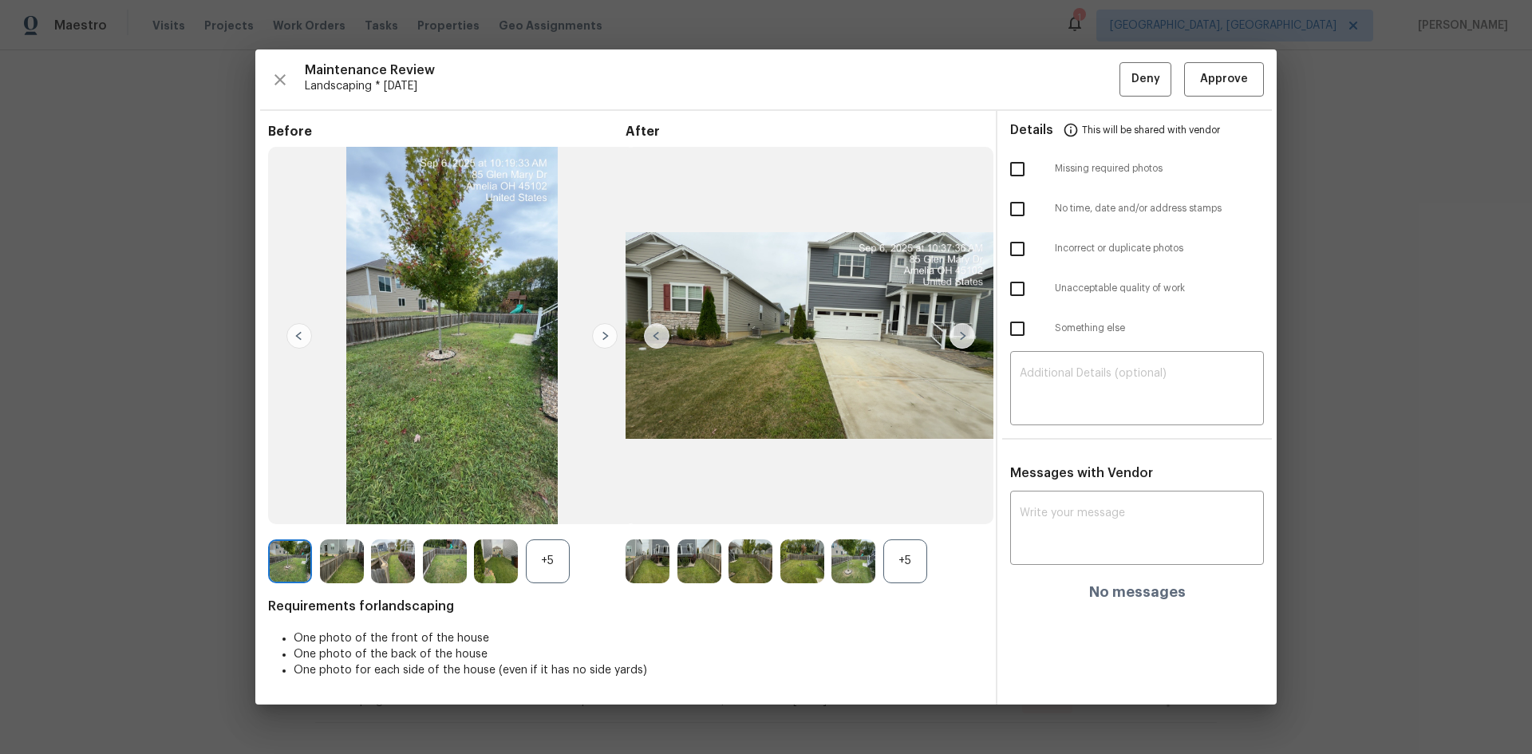
click at [962, 333] on img at bounding box center [962, 336] width 26 height 26
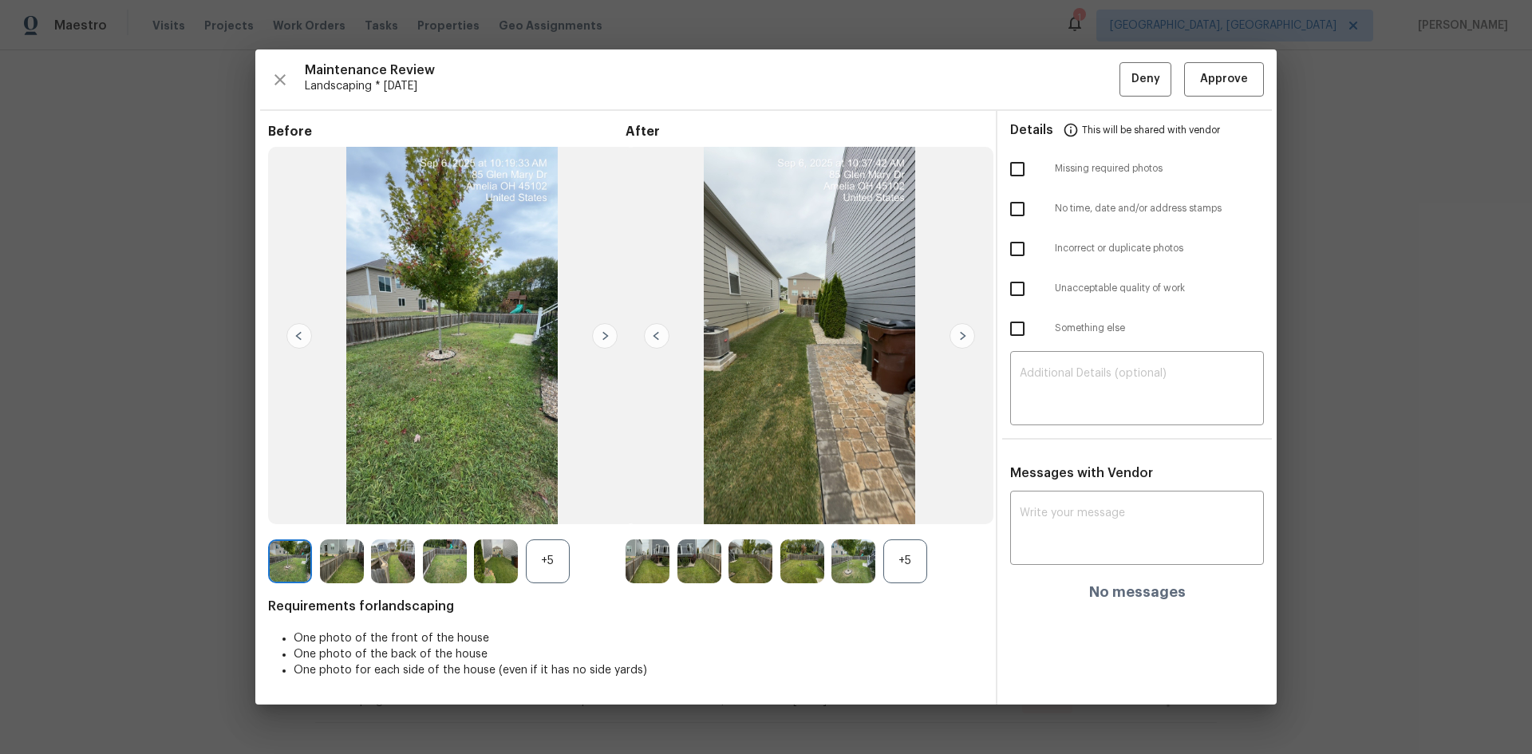
click at [962, 333] on img at bounding box center [962, 336] width 26 height 26
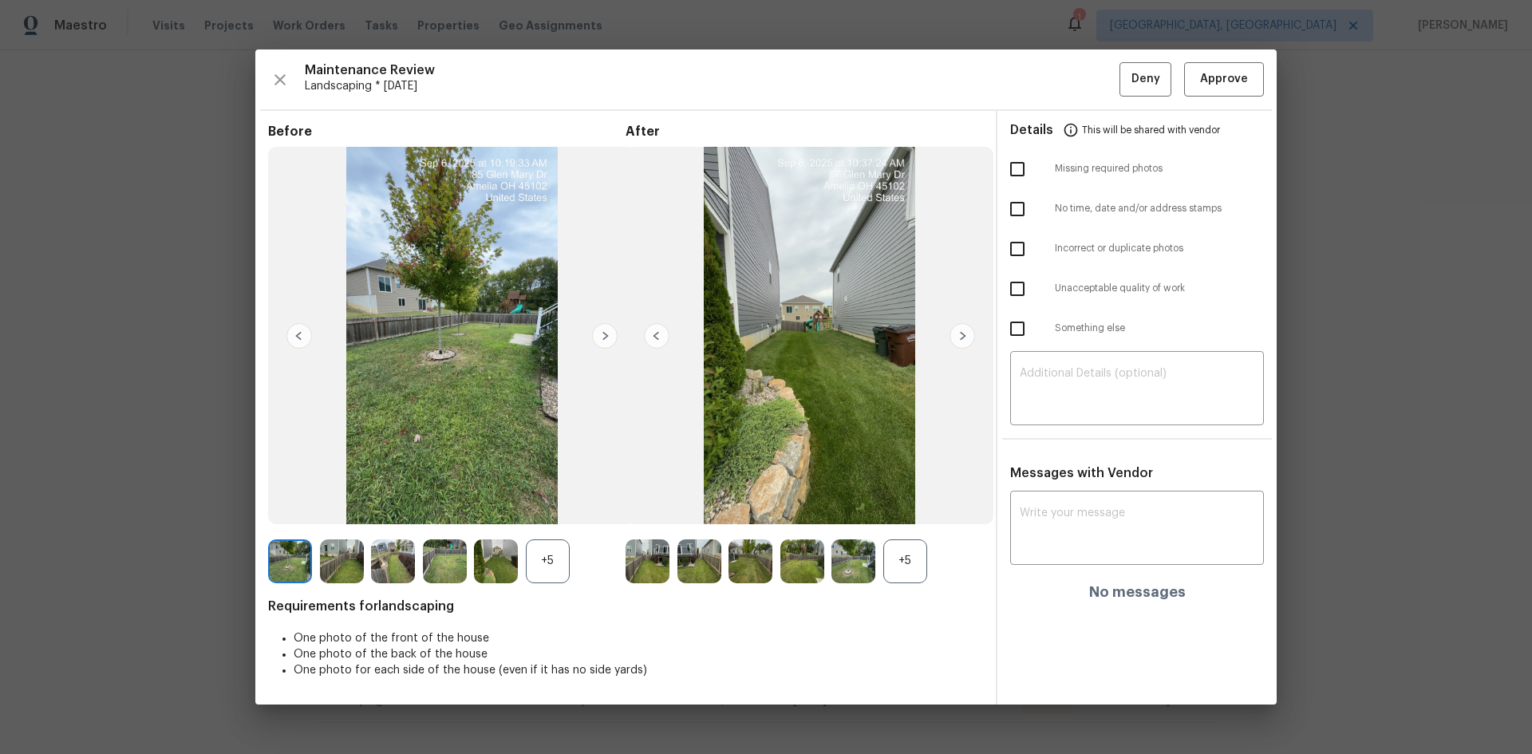
click at [962, 333] on img at bounding box center [962, 336] width 26 height 26
click at [654, 339] on img at bounding box center [657, 336] width 26 height 26
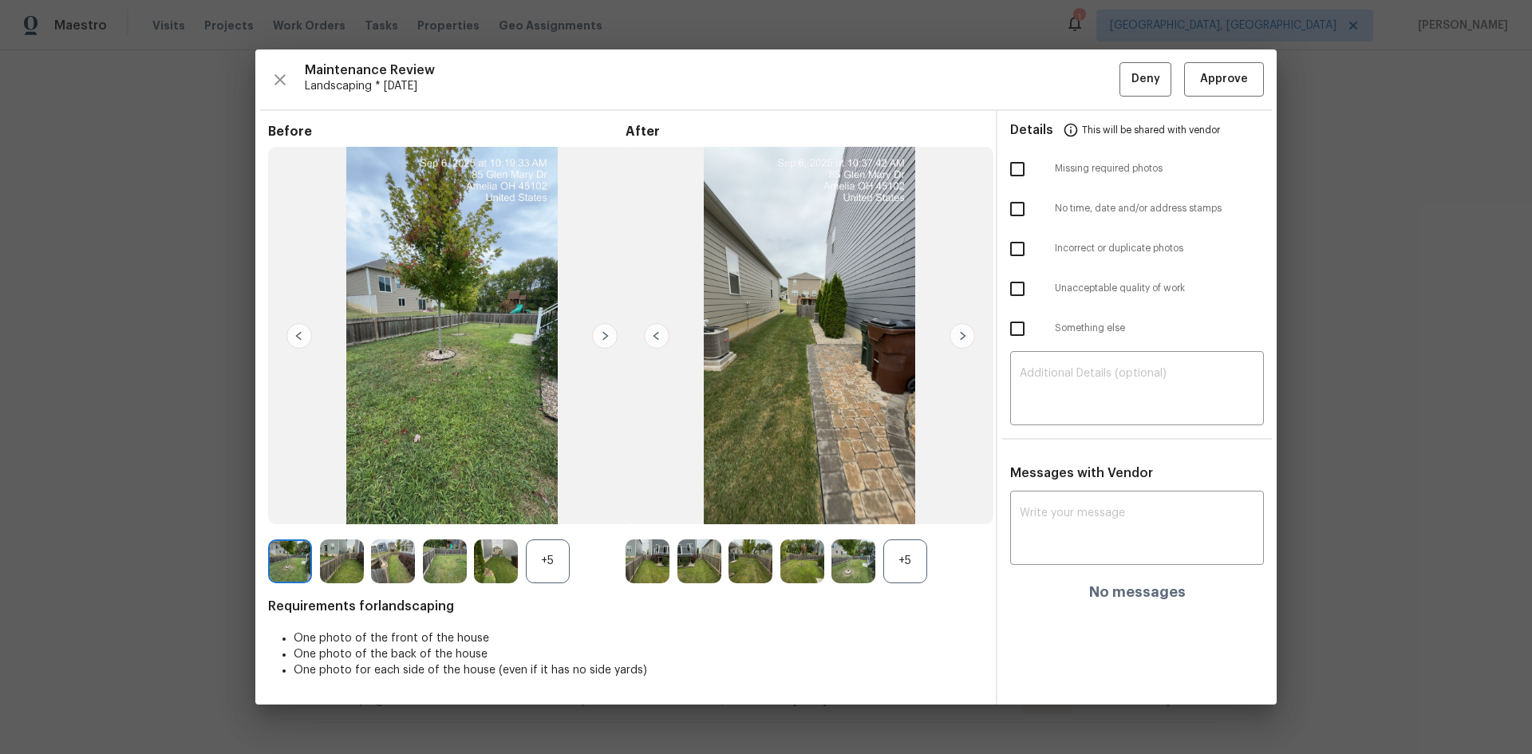
click at [654, 339] on img at bounding box center [657, 336] width 26 height 26
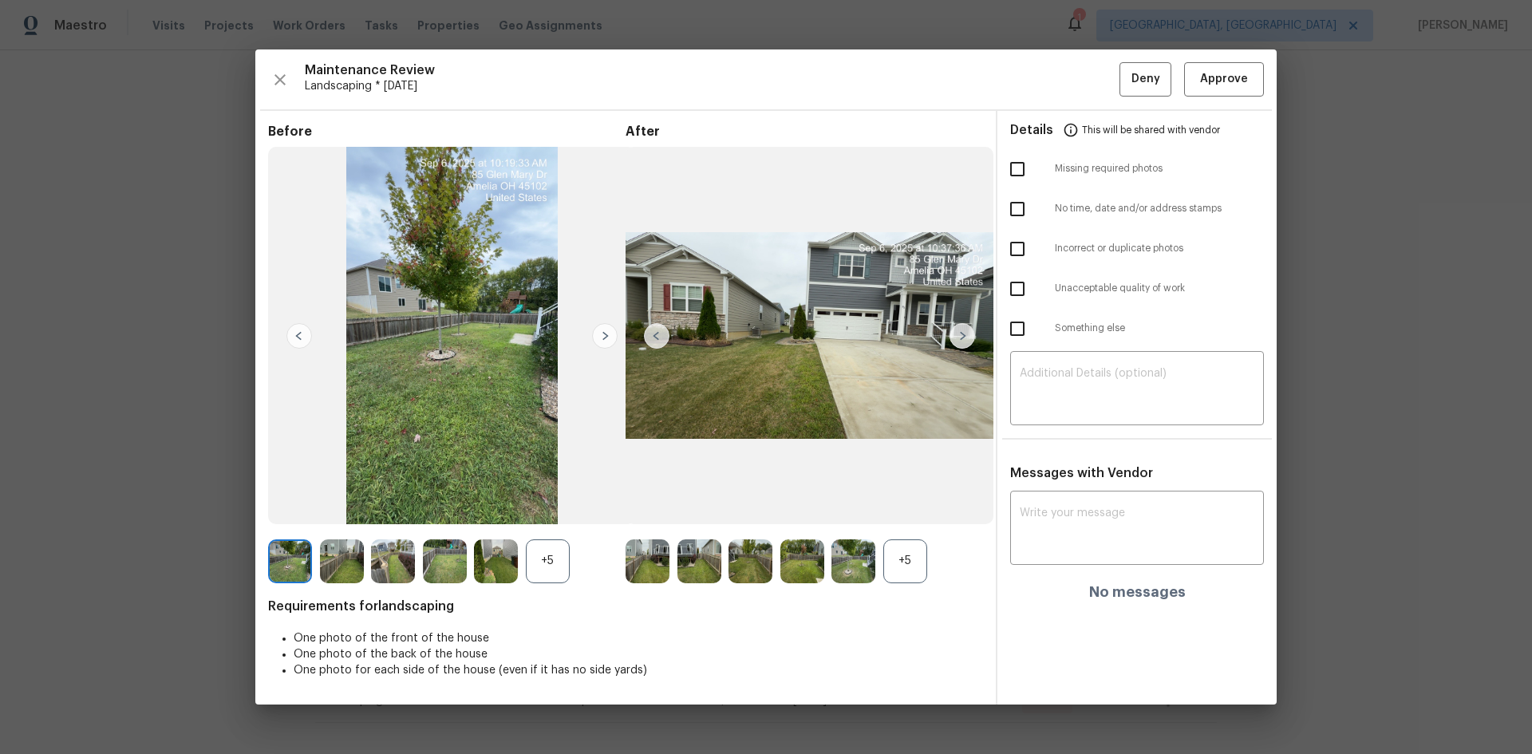
click at [654, 339] on img at bounding box center [657, 336] width 26 height 26
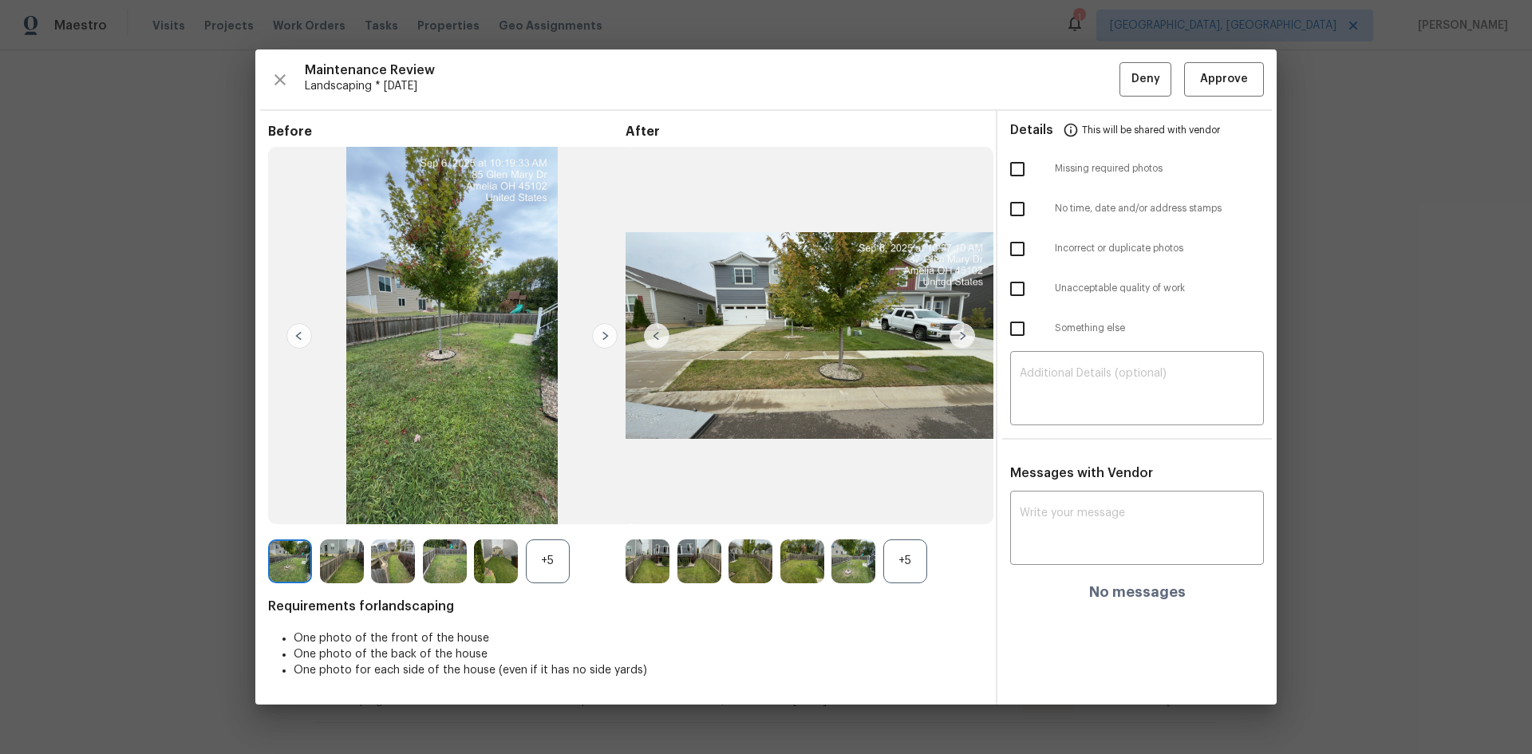
click at [654, 339] on img at bounding box center [657, 336] width 26 height 26
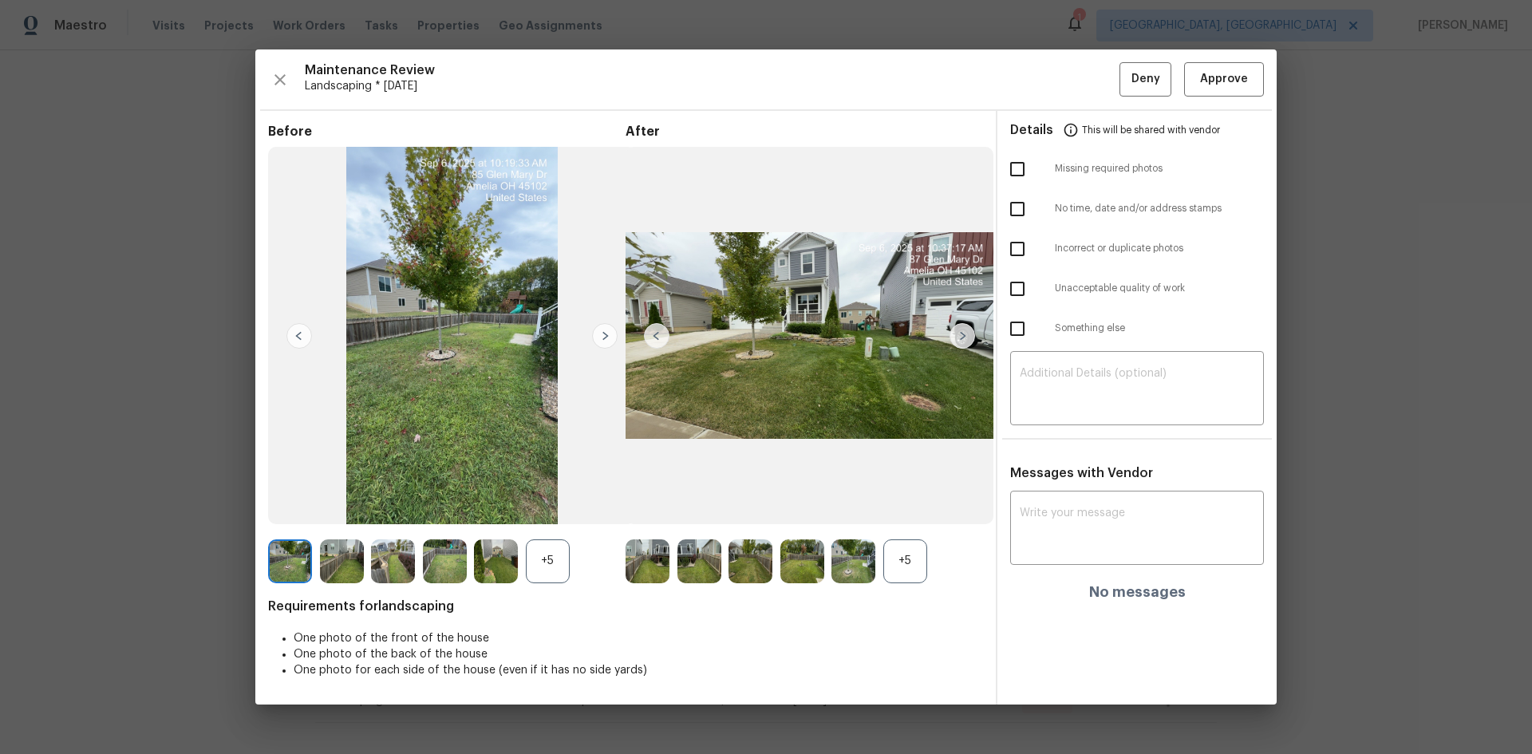
click at [654, 339] on img at bounding box center [657, 336] width 26 height 26
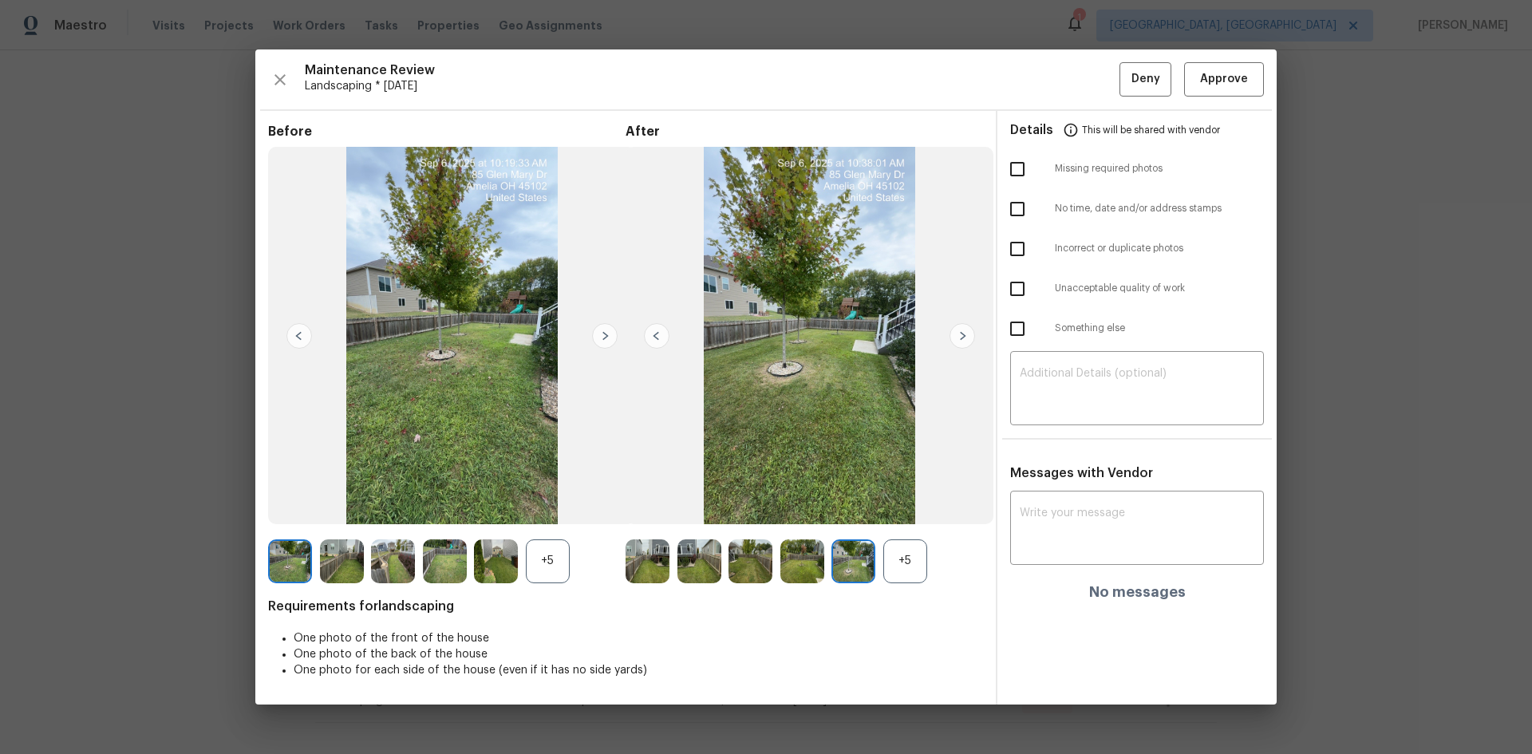
click at [654, 339] on img at bounding box center [657, 336] width 26 height 26
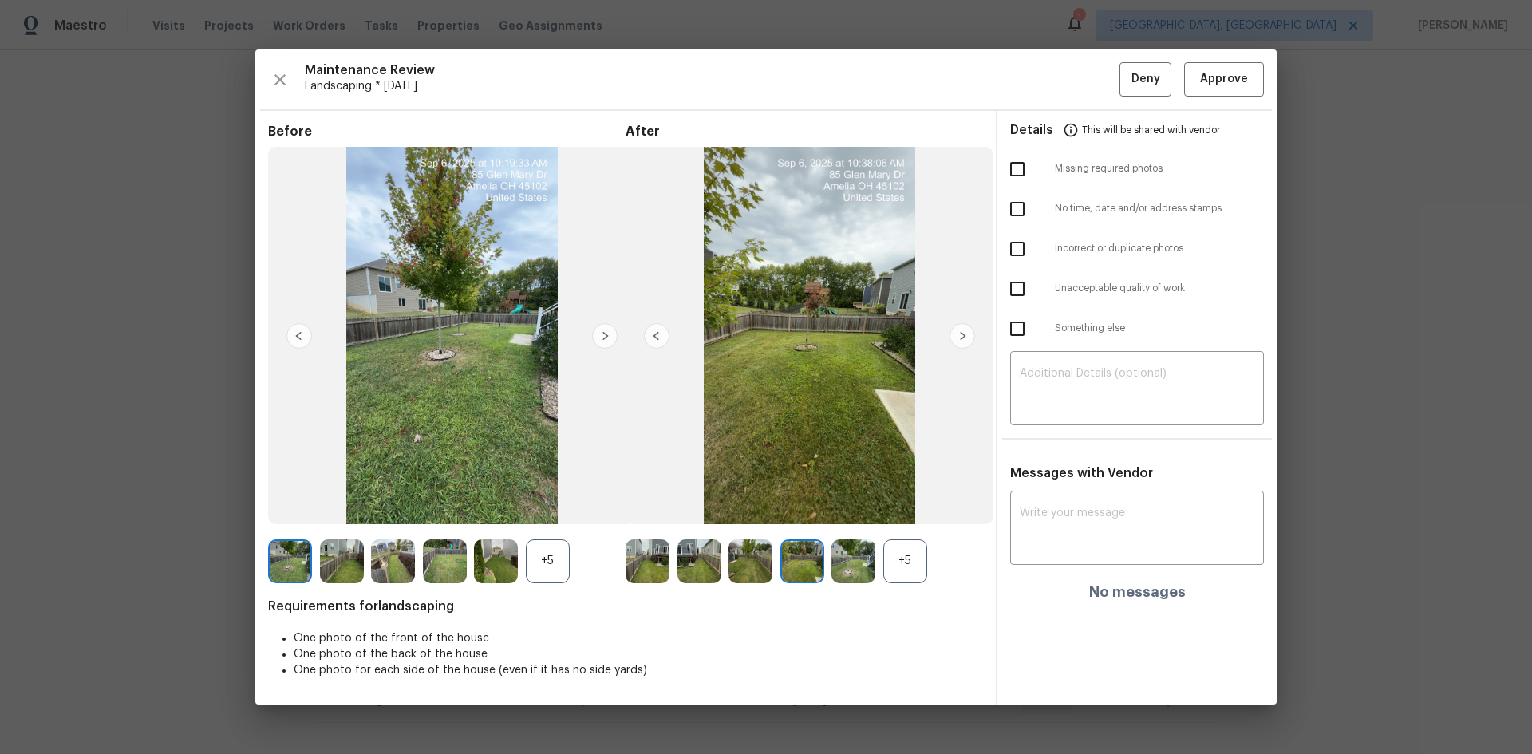
click at [654, 339] on img at bounding box center [657, 336] width 26 height 26
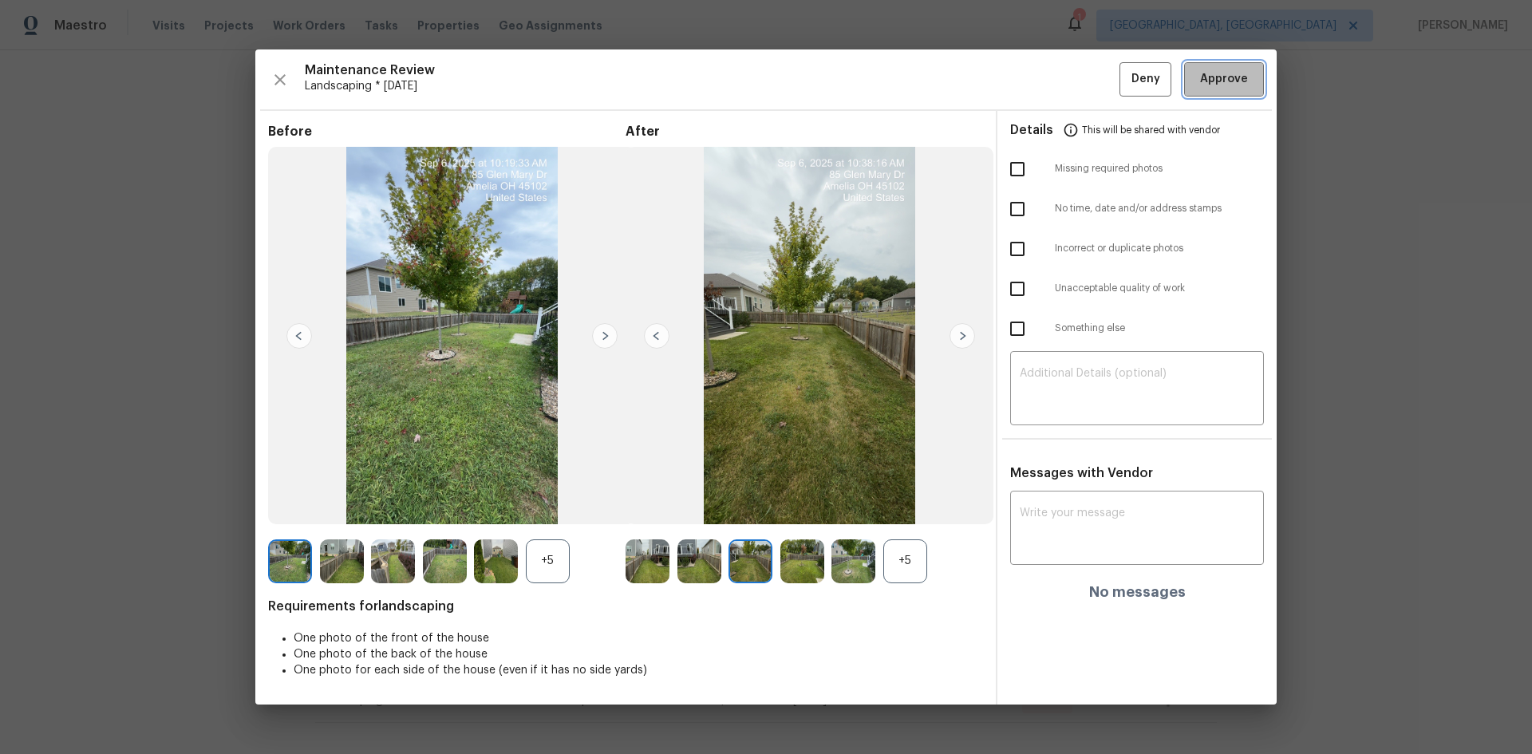
click at [1235, 81] on span "Approve" at bounding box center [1224, 79] width 48 height 20
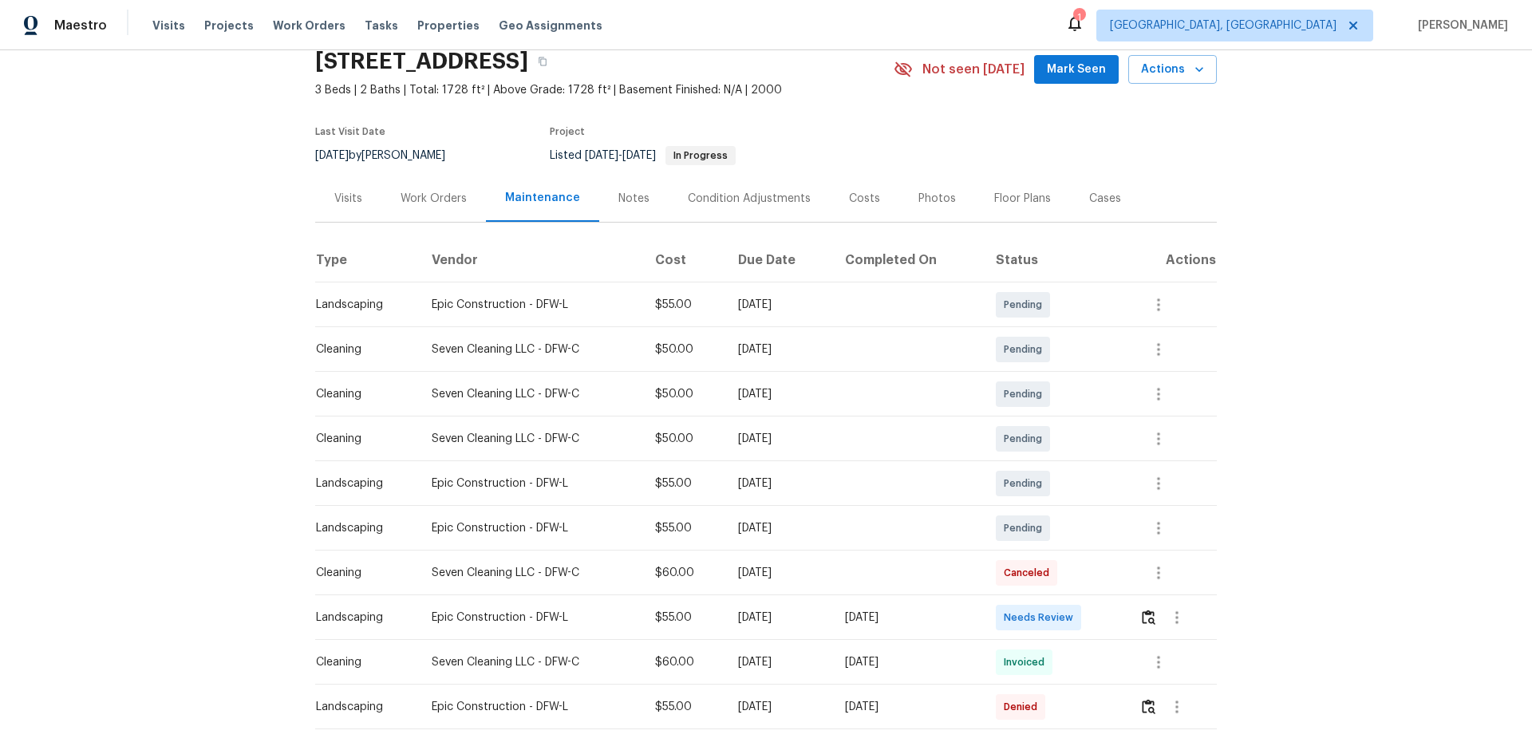
scroll to position [150, 0]
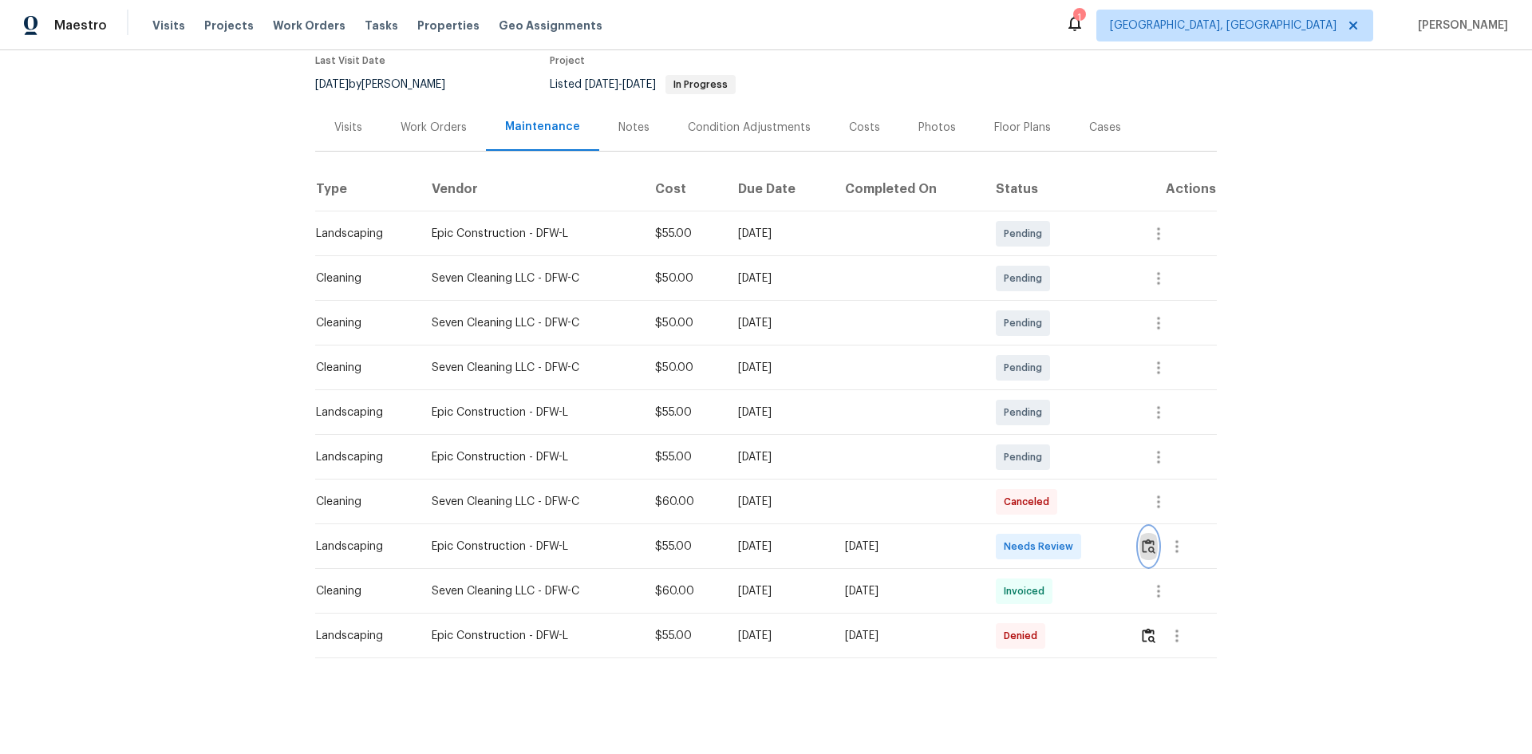
click at [1146, 538] on img "button" at bounding box center [1148, 545] width 14 height 15
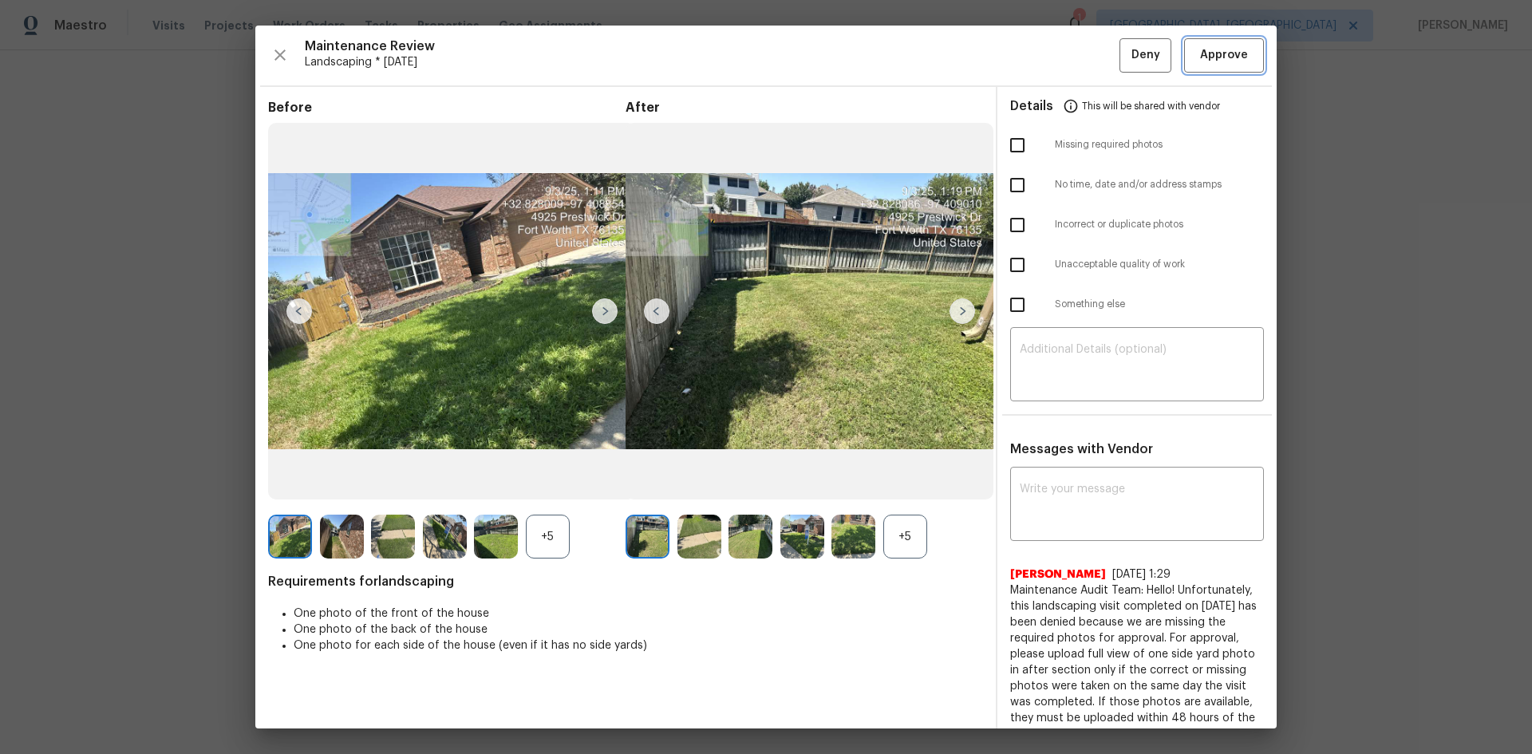
click at [1206, 54] on span "Approve" at bounding box center [1224, 55] width 48 height 20
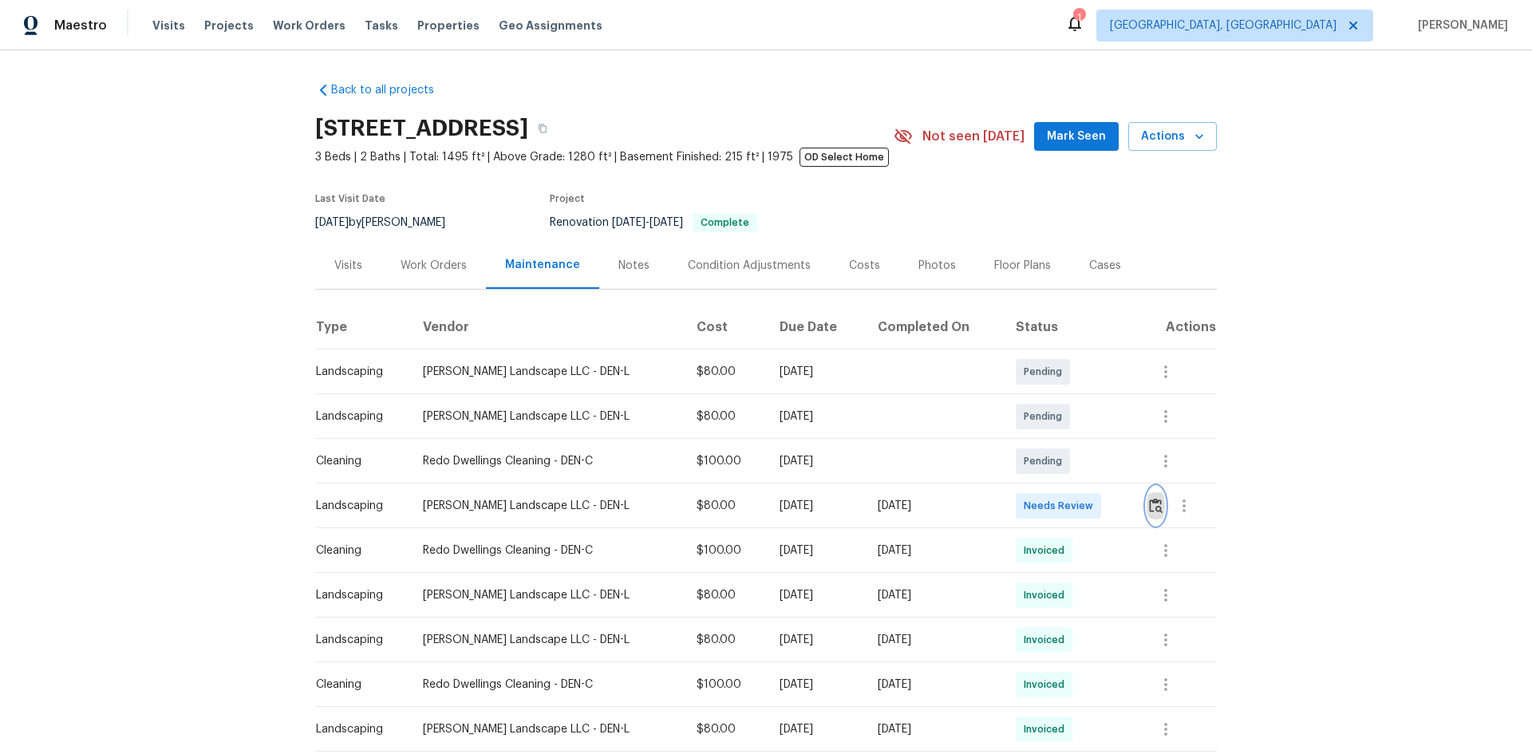
click at [1149, 503] on img "button" at bounding box center [1156, 505] width 14 height 15
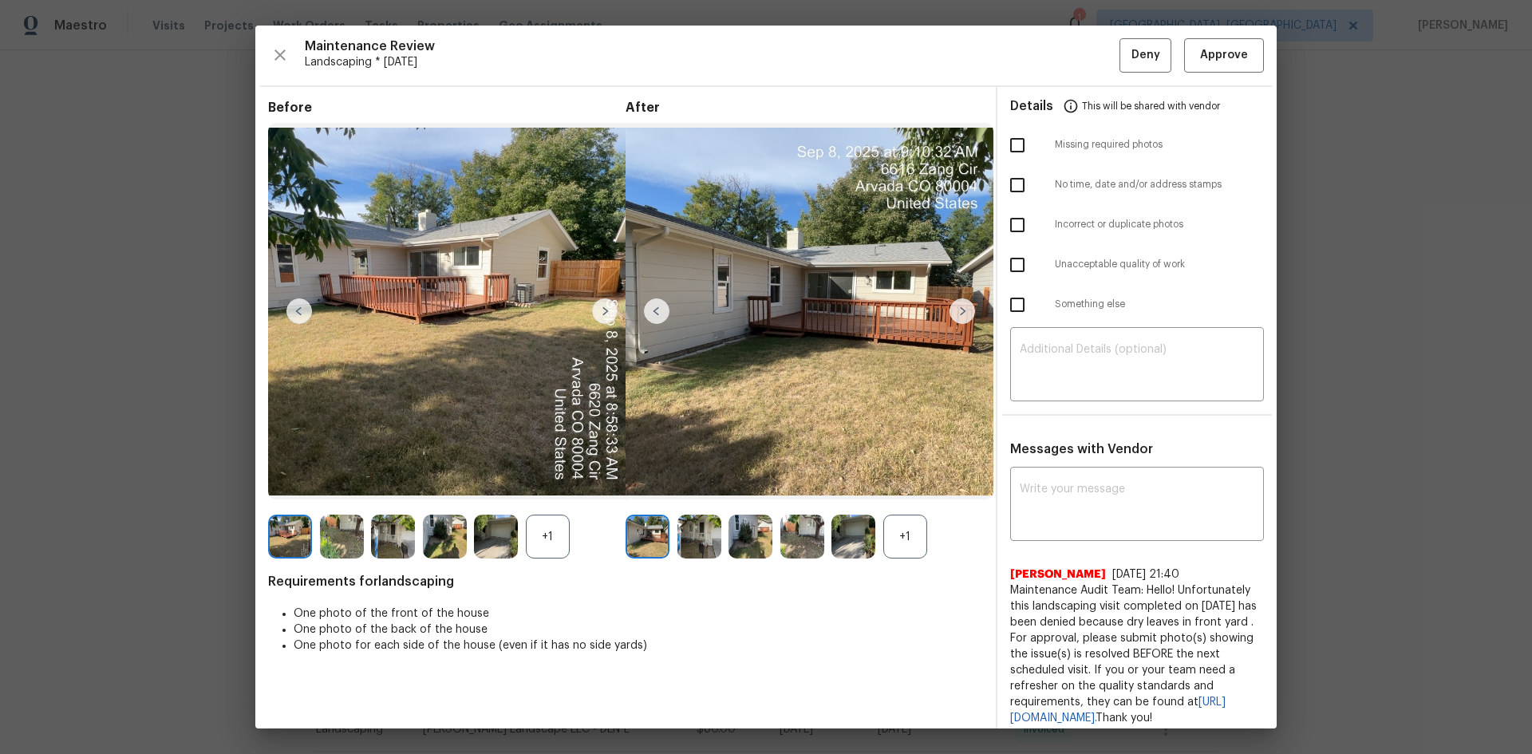
click at [958, 312] on img at bounding box center [962, 311] width 26 height 26
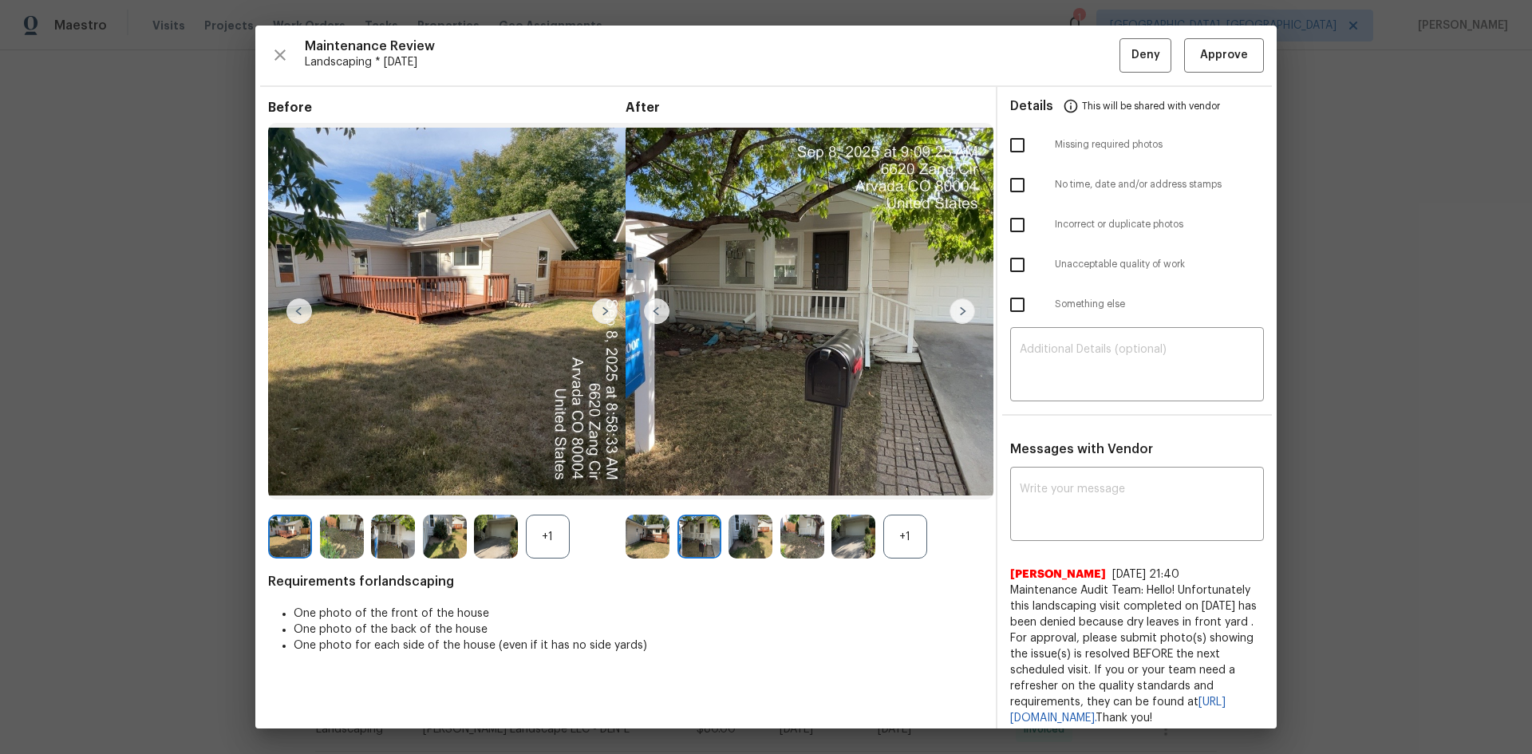
click at [958, 312] on img at bounding box center [962, 311] width 26 height 26
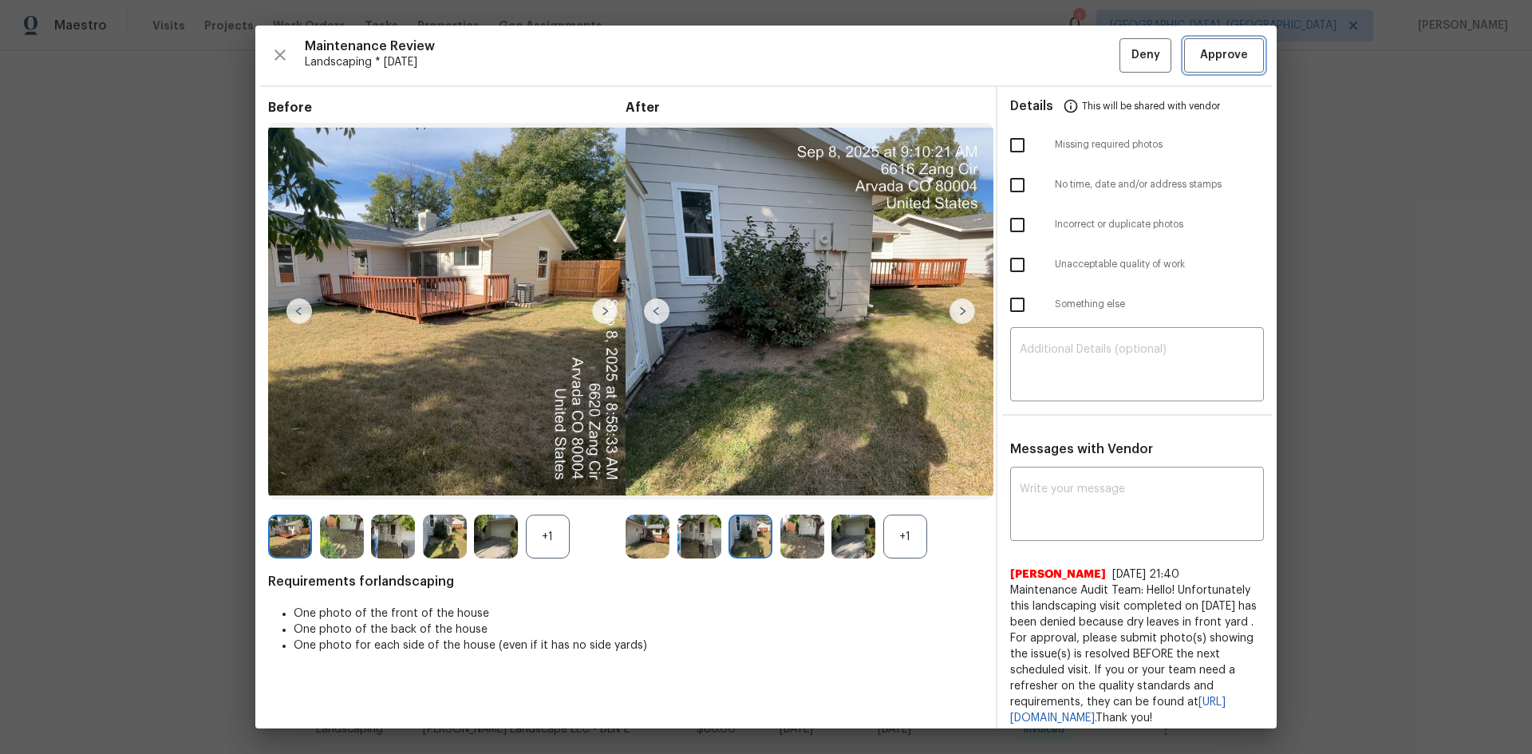
click at [1206, 69] on button "Approve" at bounding box center [1224, 55] width 80 height 34
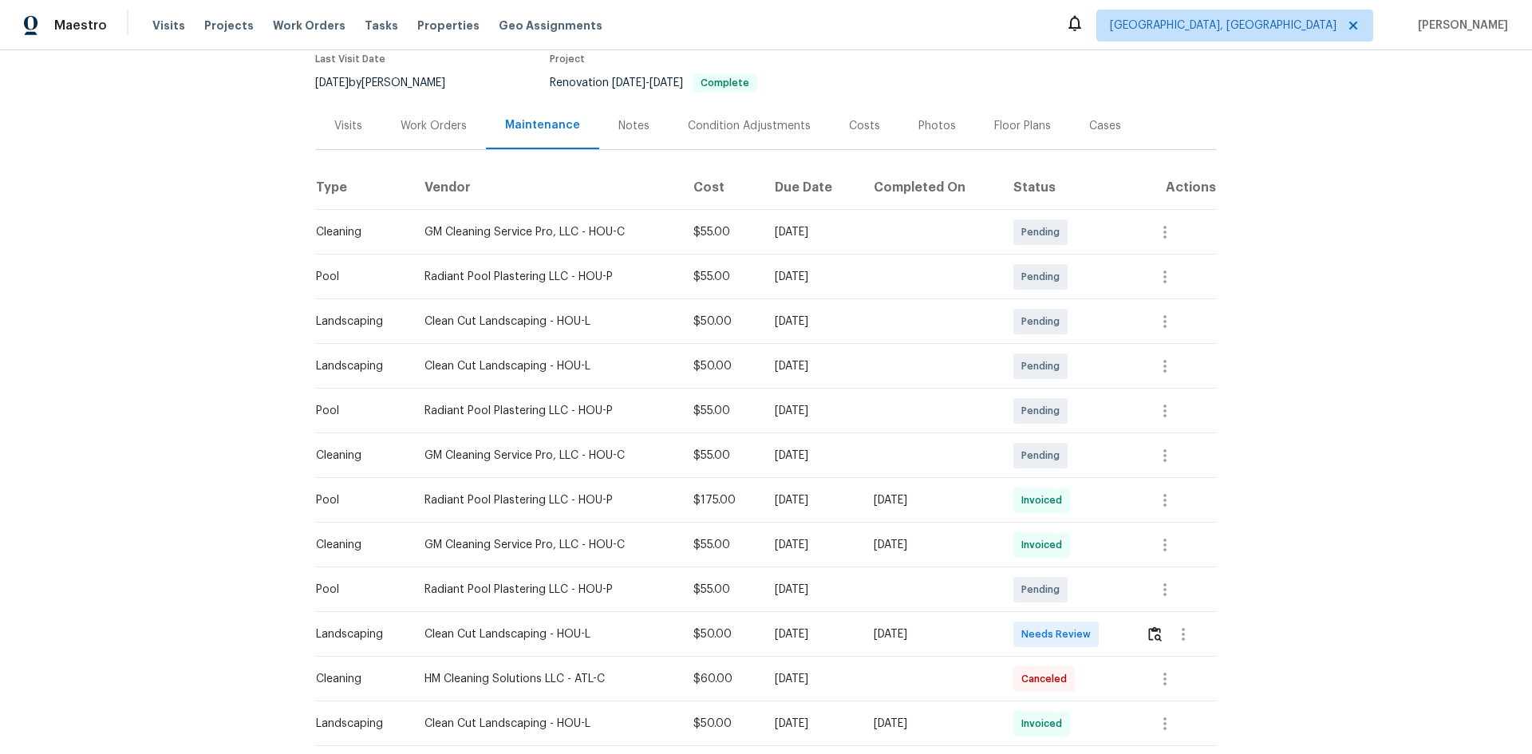
scroll to position [160, 0]
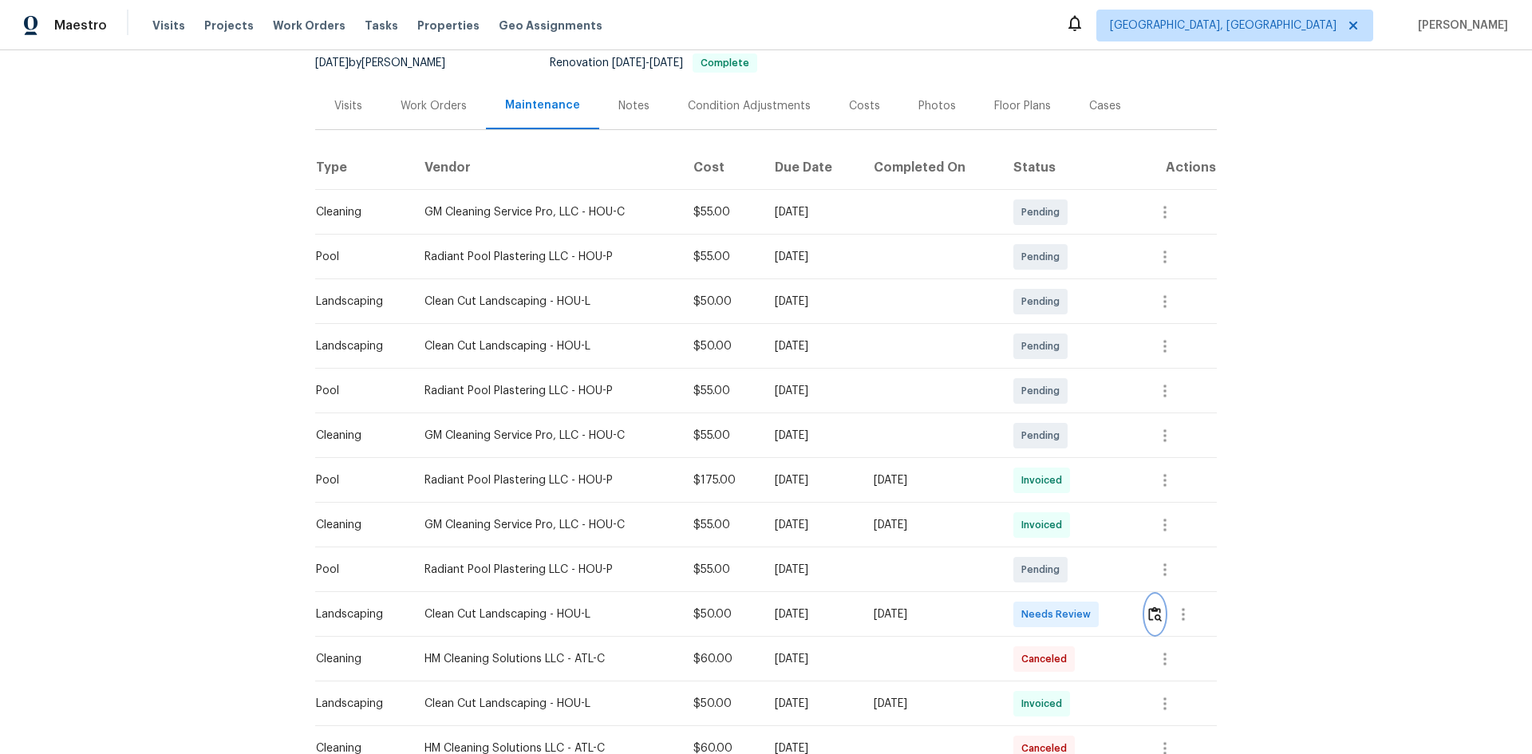
click at [1149, 611] on img "button" at bounding box center [1155, 613] width 14 height 15
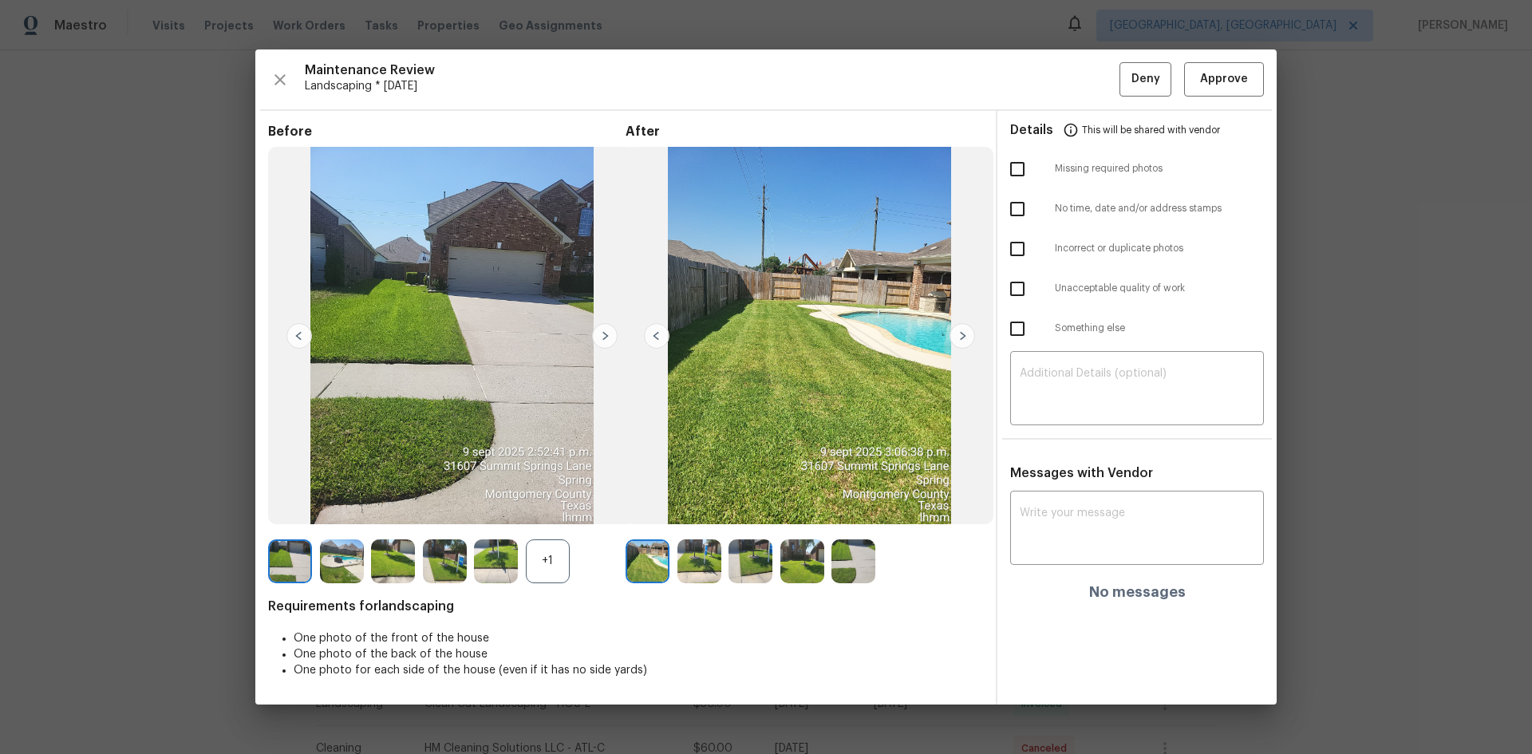
click at [962, 333] on img at bounding box center [962, 336] width 26 height 26
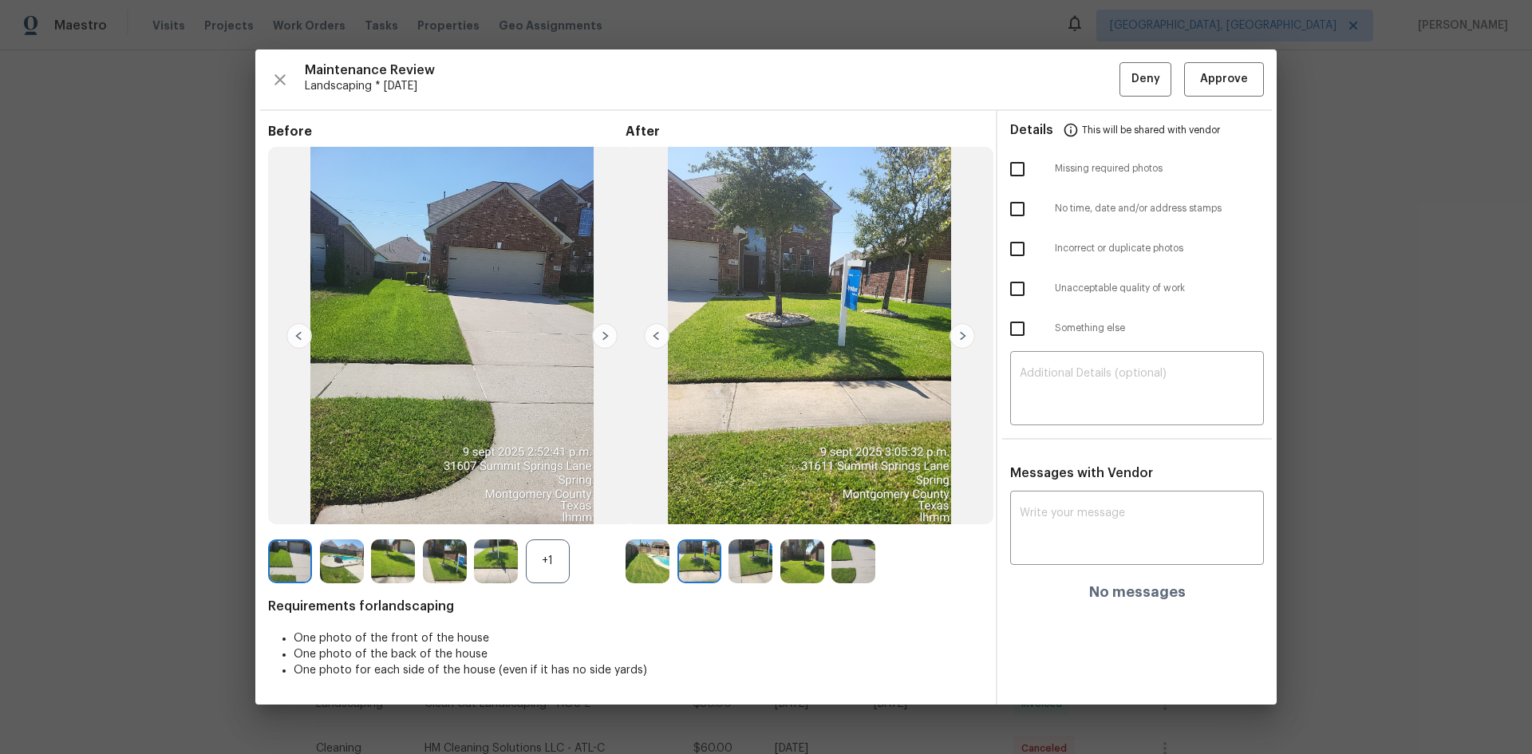
click at [962, 333] on img at bounding box center [962, 336] width 26 height 26
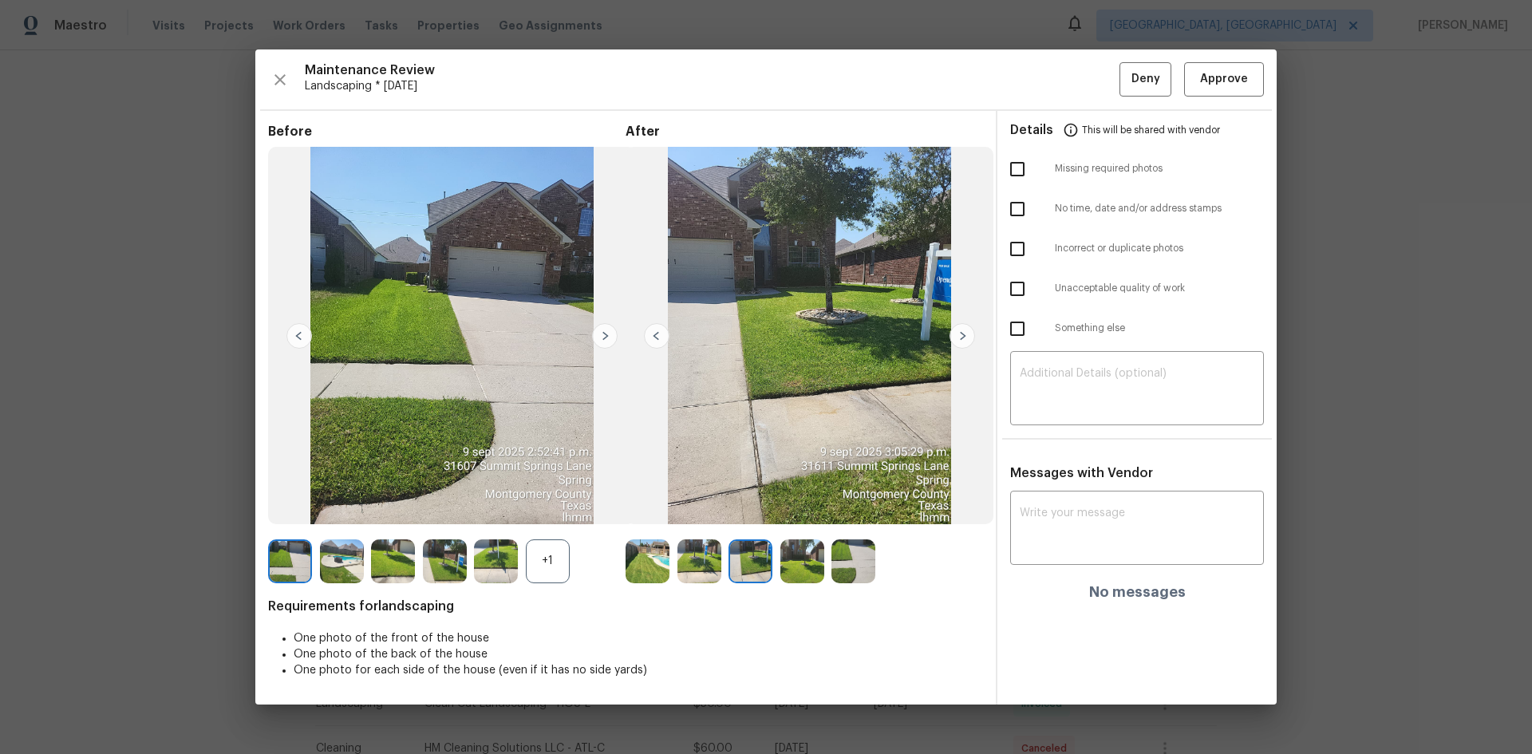
click at [962, 333] on img at bounding box center [962, 336] width 26 height 26
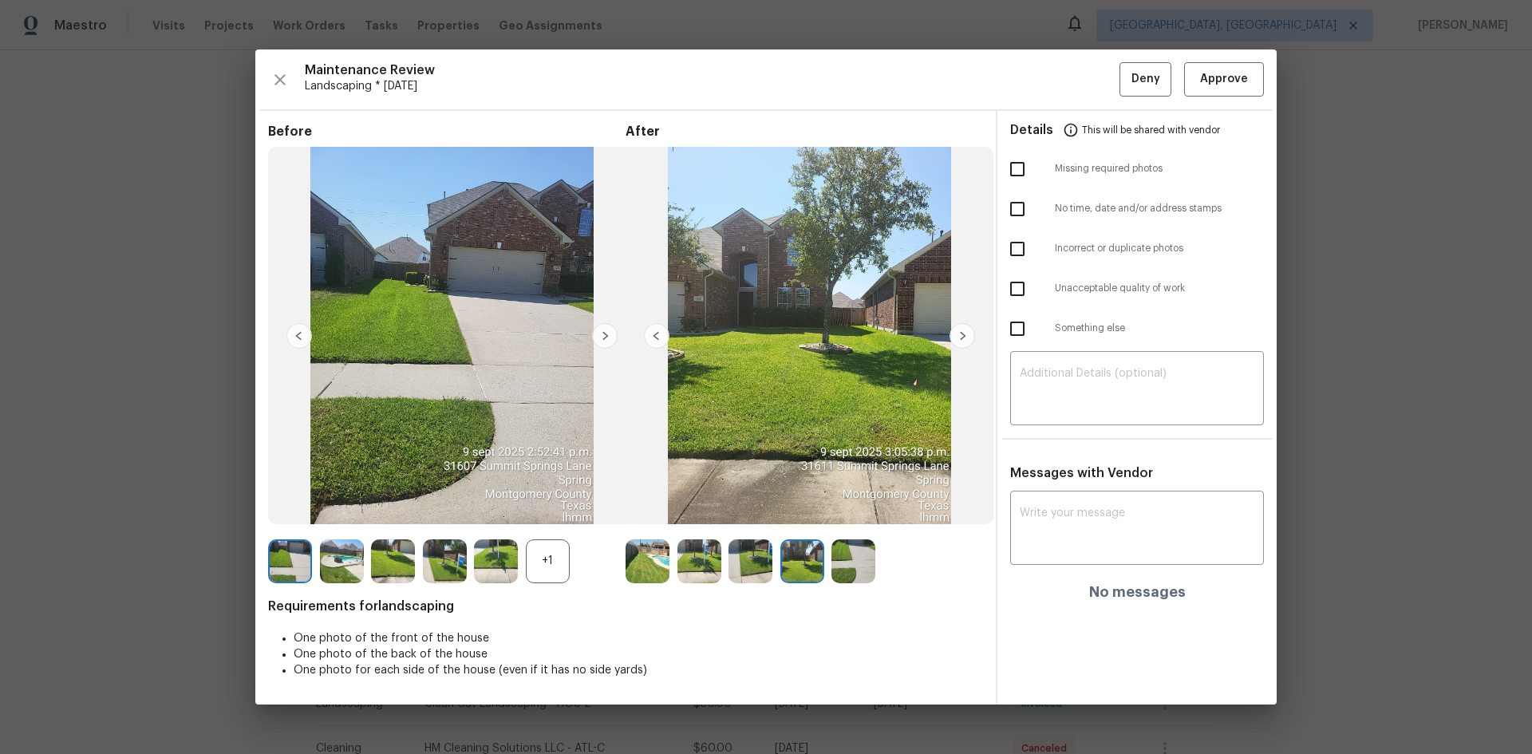
click at [962, 333] on img at bounding box center [962, 336] width 26 height 26
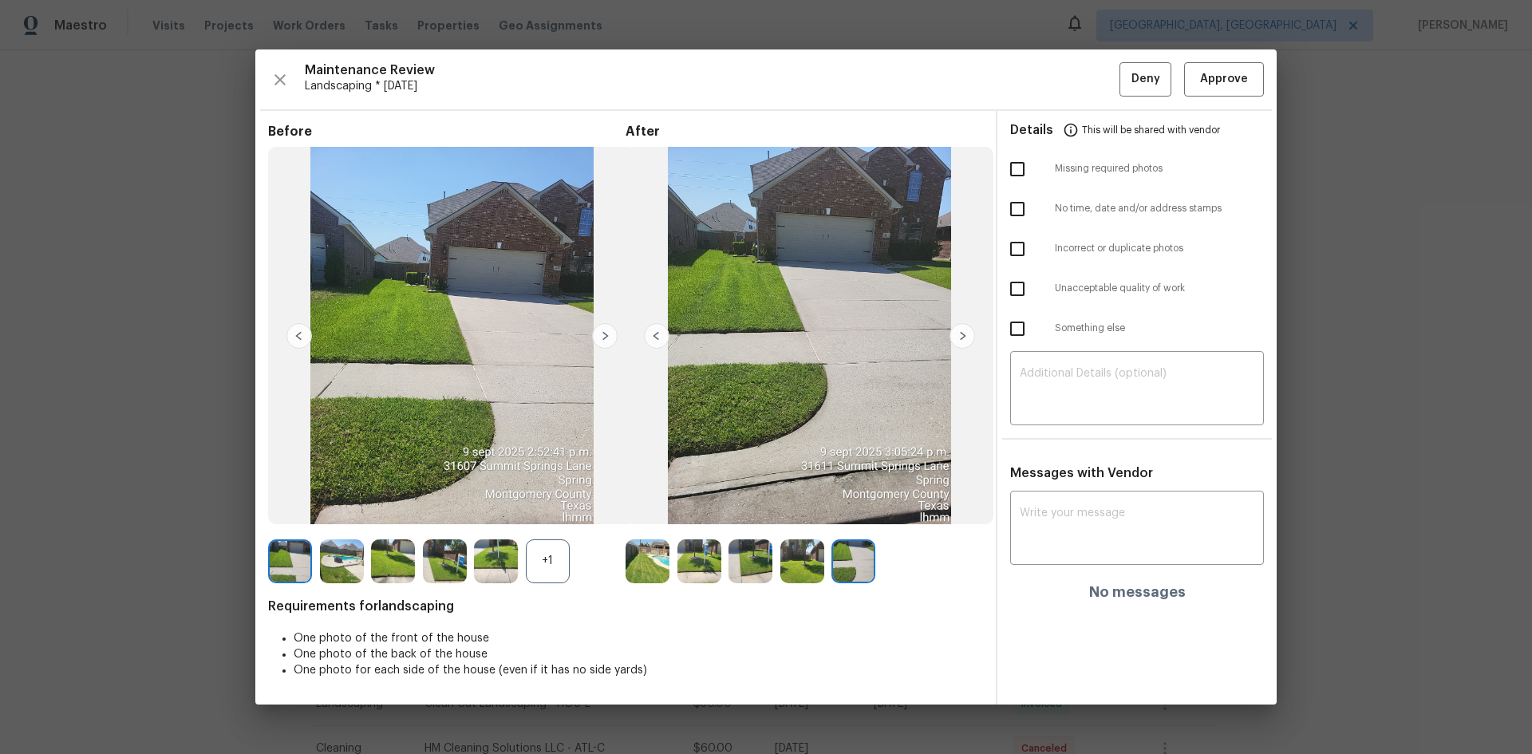
click at [962, 333] on img at bounding box center [962, 336] width 26 height 26
click at [659, 340] on img at bounding box center [657, 336] width 26 height 26
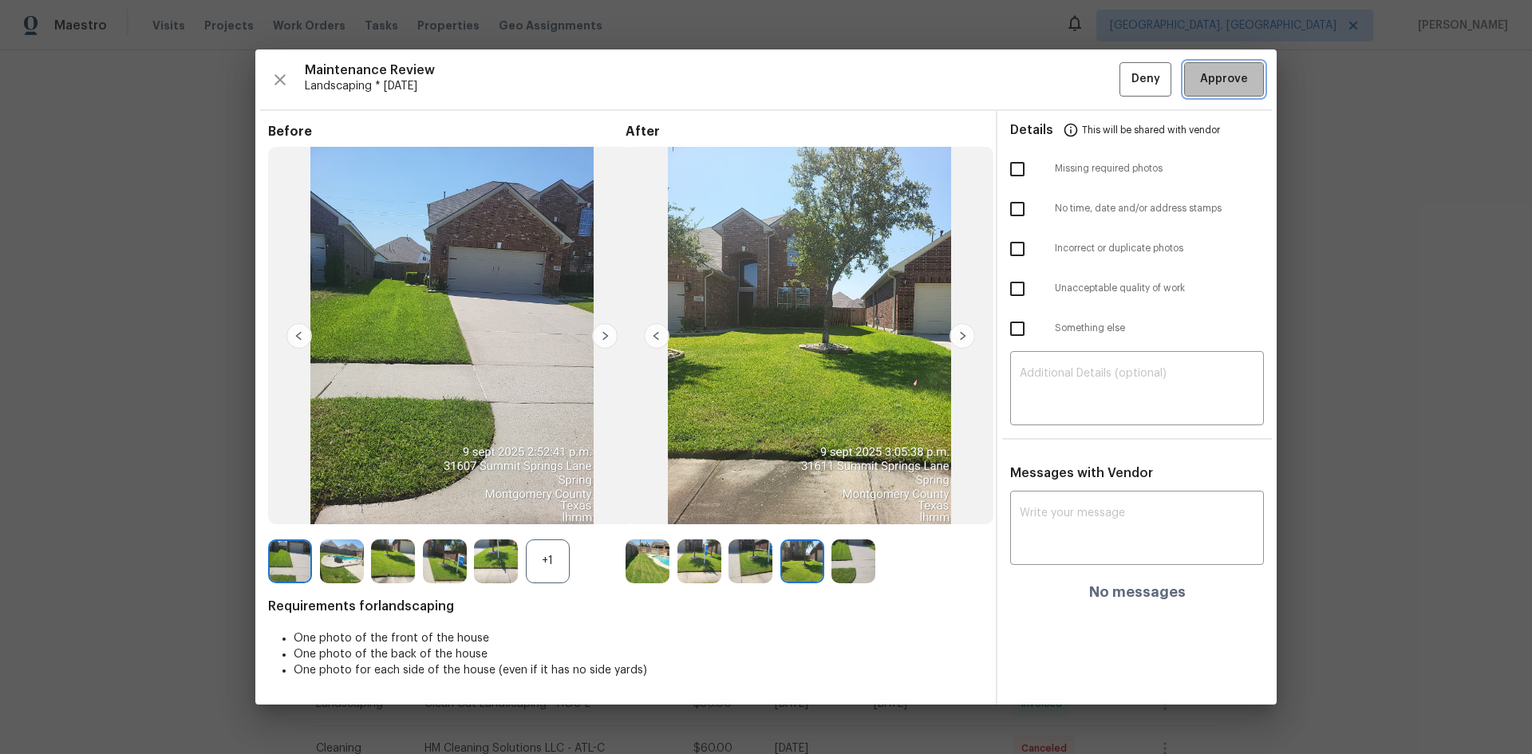
click at [1212, 86] on span "Approve" at bounding box center [1224, 79] width 48 height 20
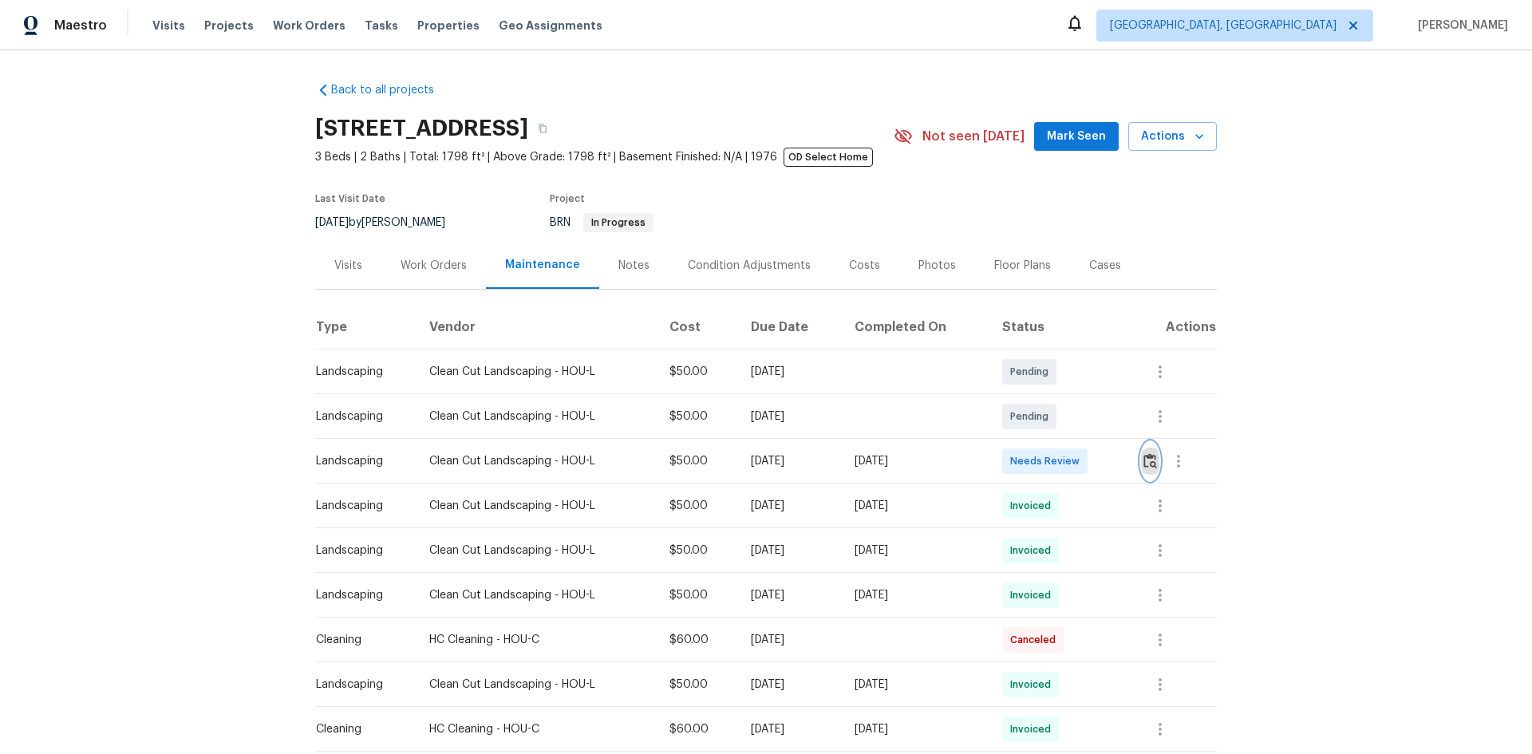
click at [1145, 460] on img "button" at bounding box center [1150, 460] width 14 height 15
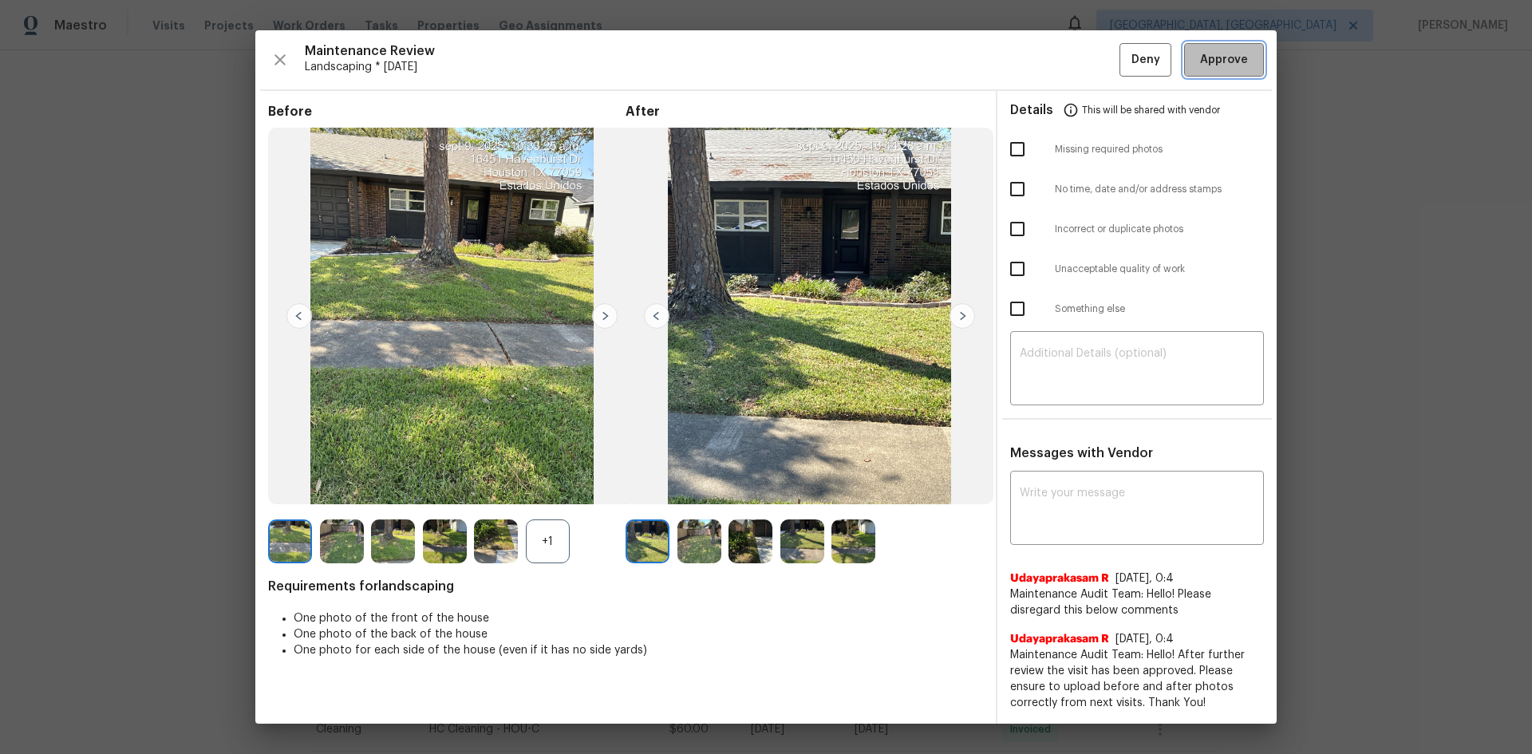
click at [1208, 69] on span "Approve" at bounding box center [1224, 60] width 48 height 20
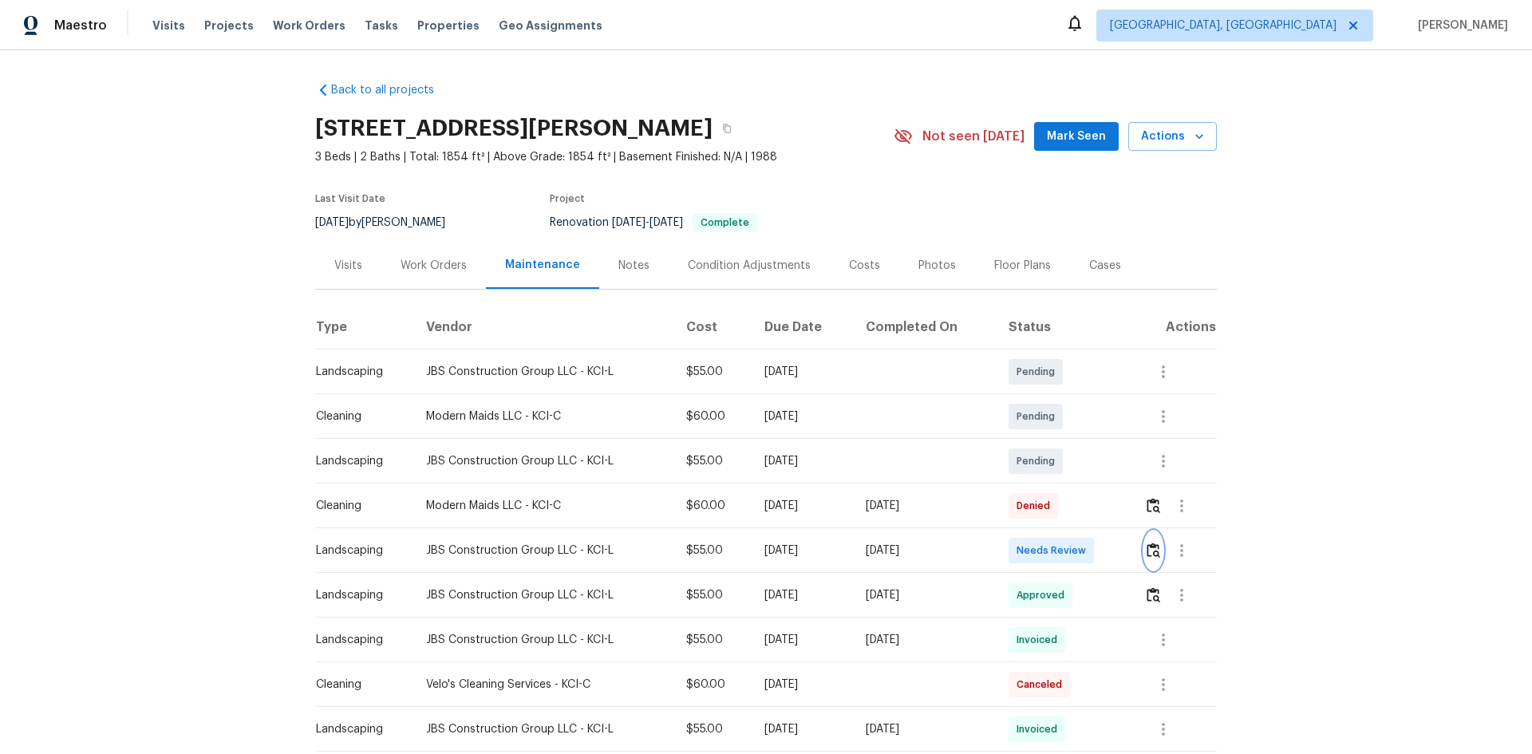
click at [1150, 546] on img "button" at bounding box center [1153, 549] width 14 height 15
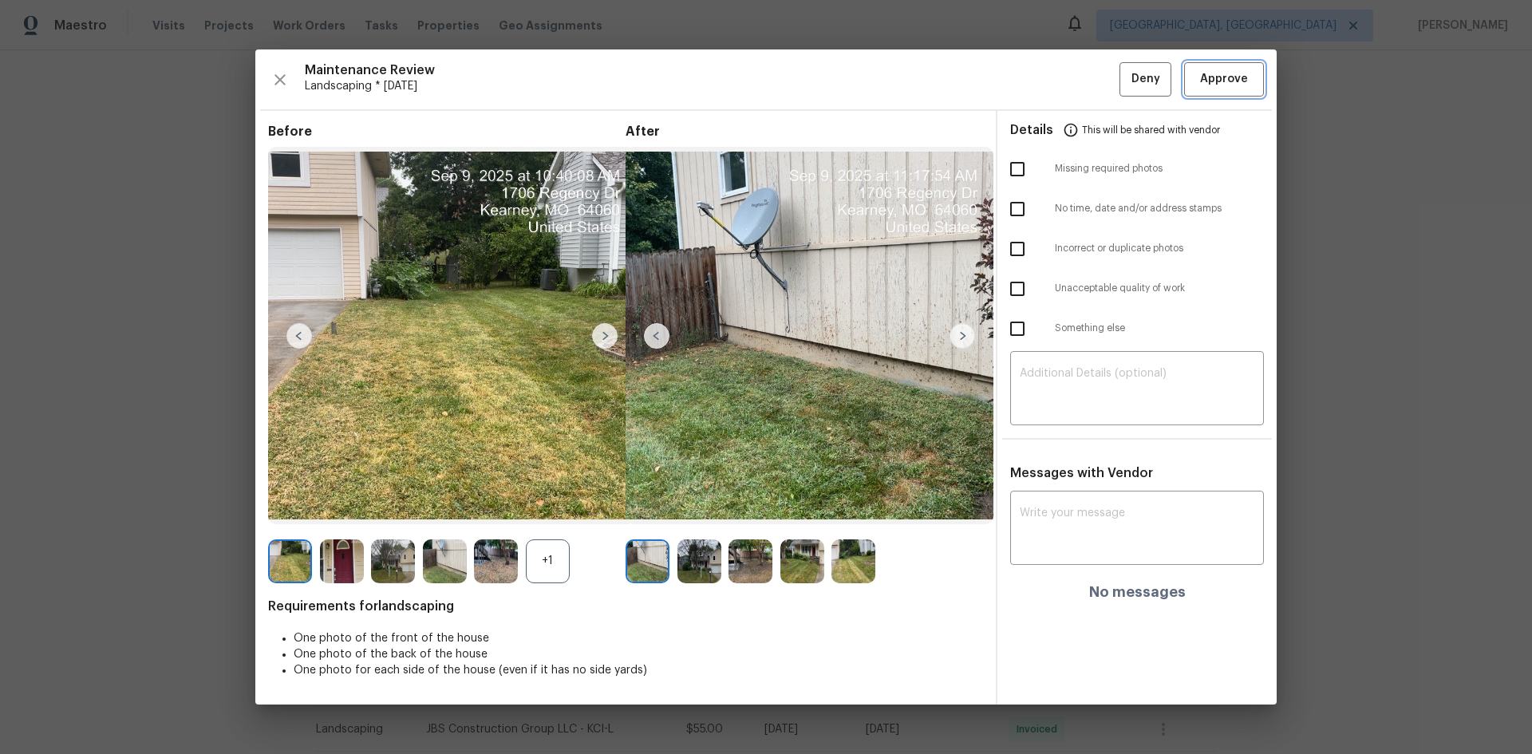
click at [1203, 80] on span "Approve" at bounding box center [1224, 79] width 48 height 20
